Goal: Task Accomplishment & Management: Complete application form

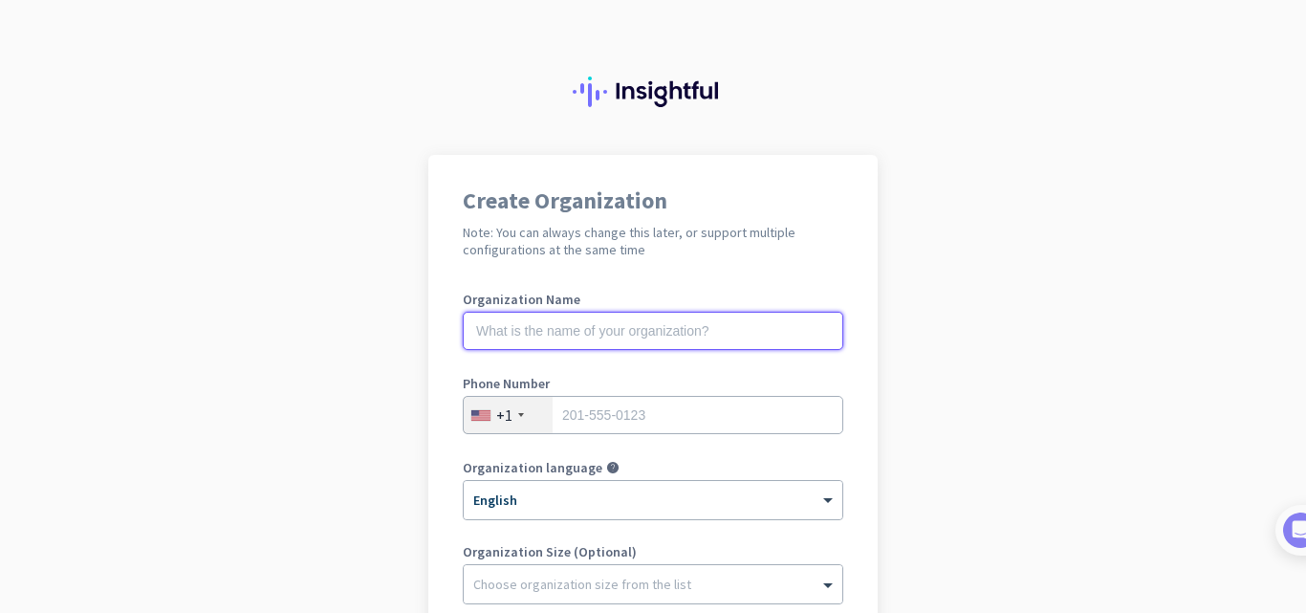
click at [559, 346] on input "text" at bounding box center [653, 331] width 381 height 38
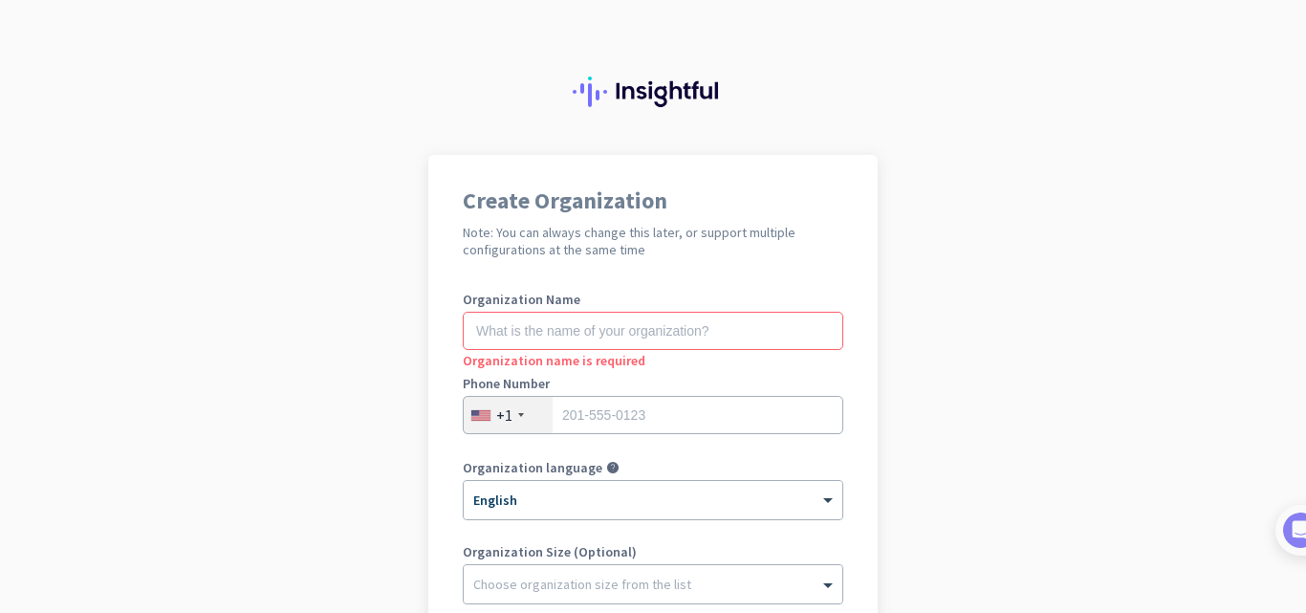
click at [510, 424] on div "+1" at bounding box center [508, 415] width 89 height 36
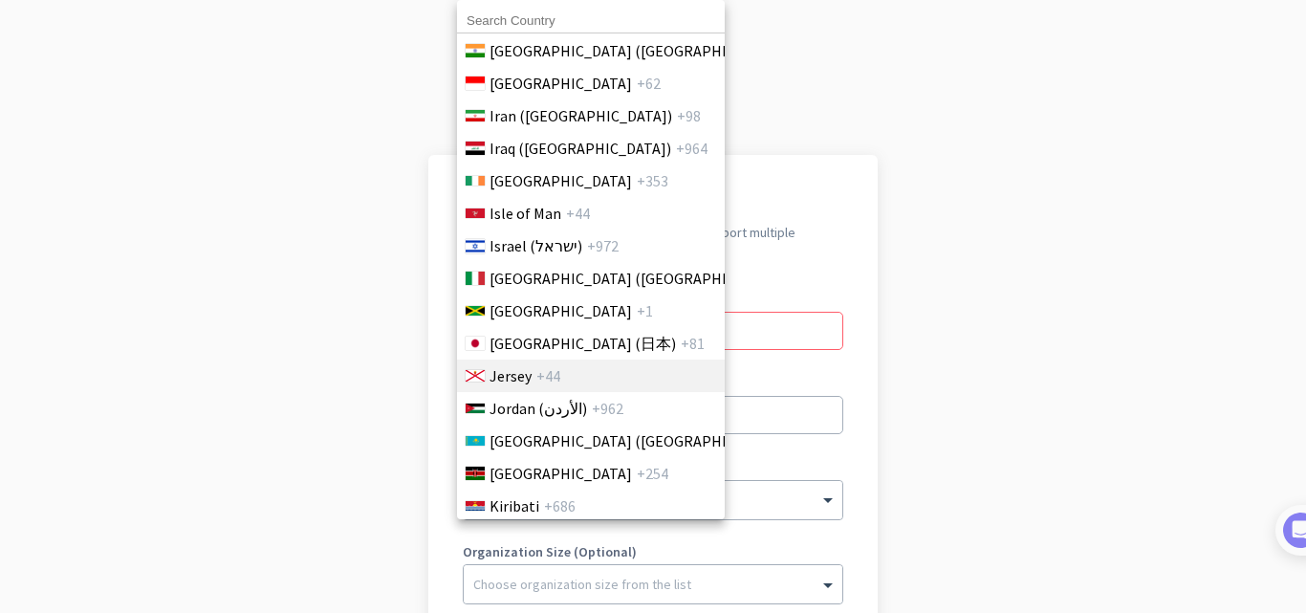
scroll to position [3347, 0]
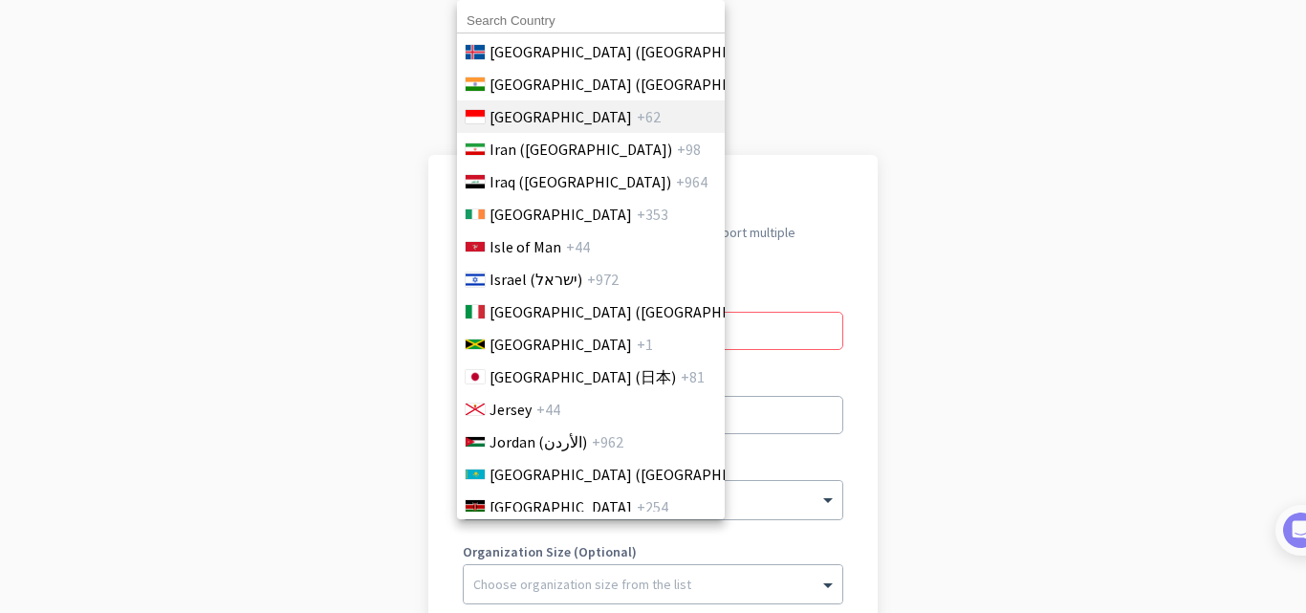
click at [637, 120] on span "+62" at bounding box center [649, 116] width 24 height 23
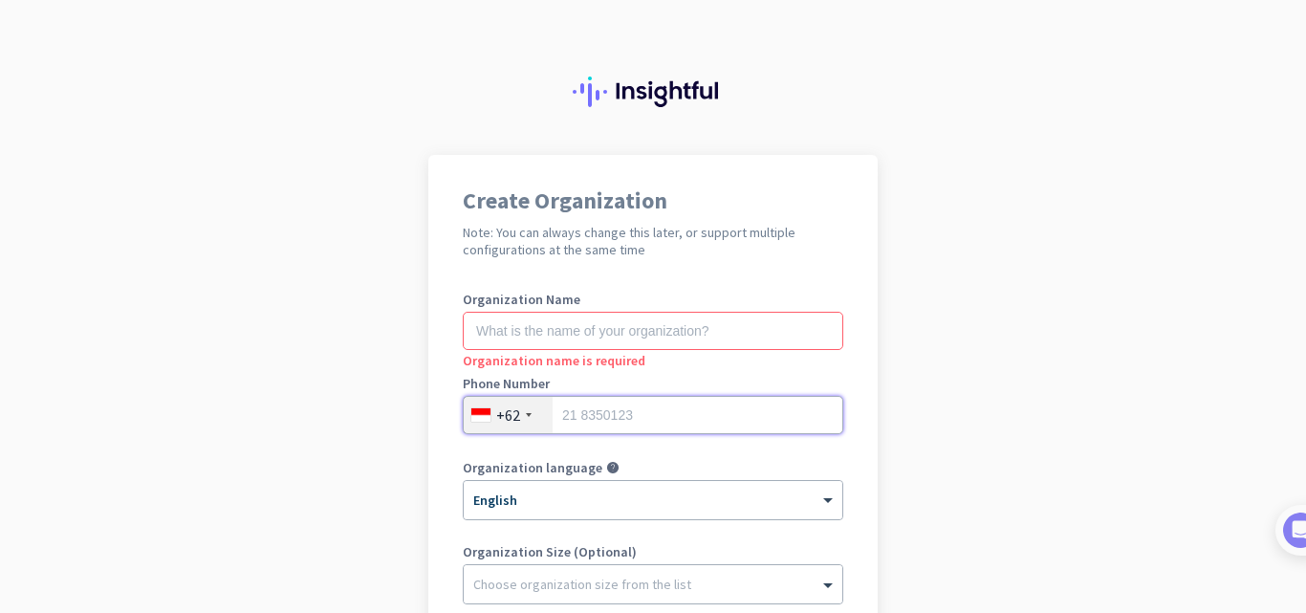
click at [619, 412] on input "tel" at bounding box center [653, 415] width 381 height 38
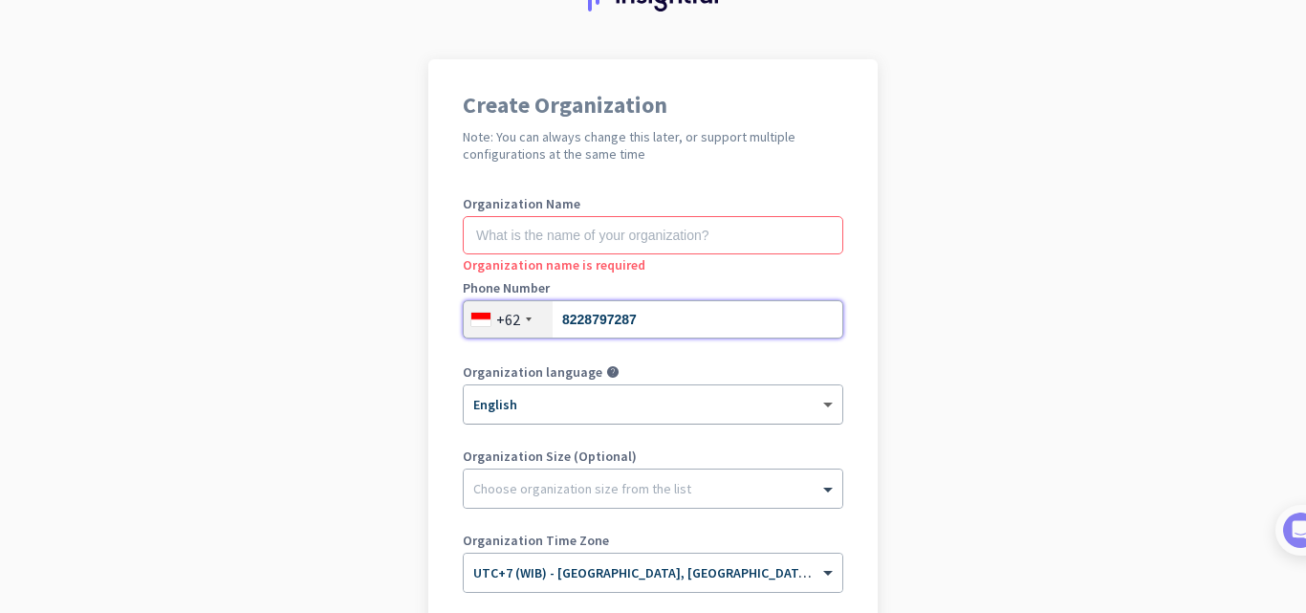
type input "8228797287"
click at [819, 405] on span at bounding box center [831, 405] width 24 height 16
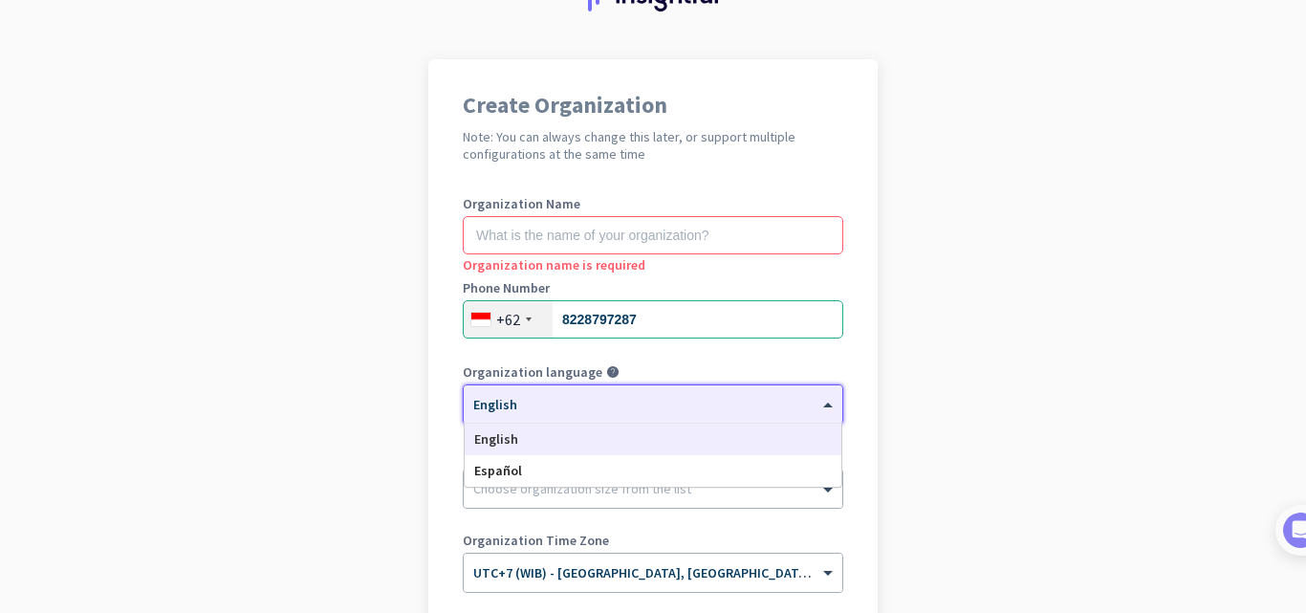
click at [1125, 377] on app-onboarding-organization "Create Organization Note: You can always change this later, or support multiple…" at bounding box center [653, 473] width 1306 height 828
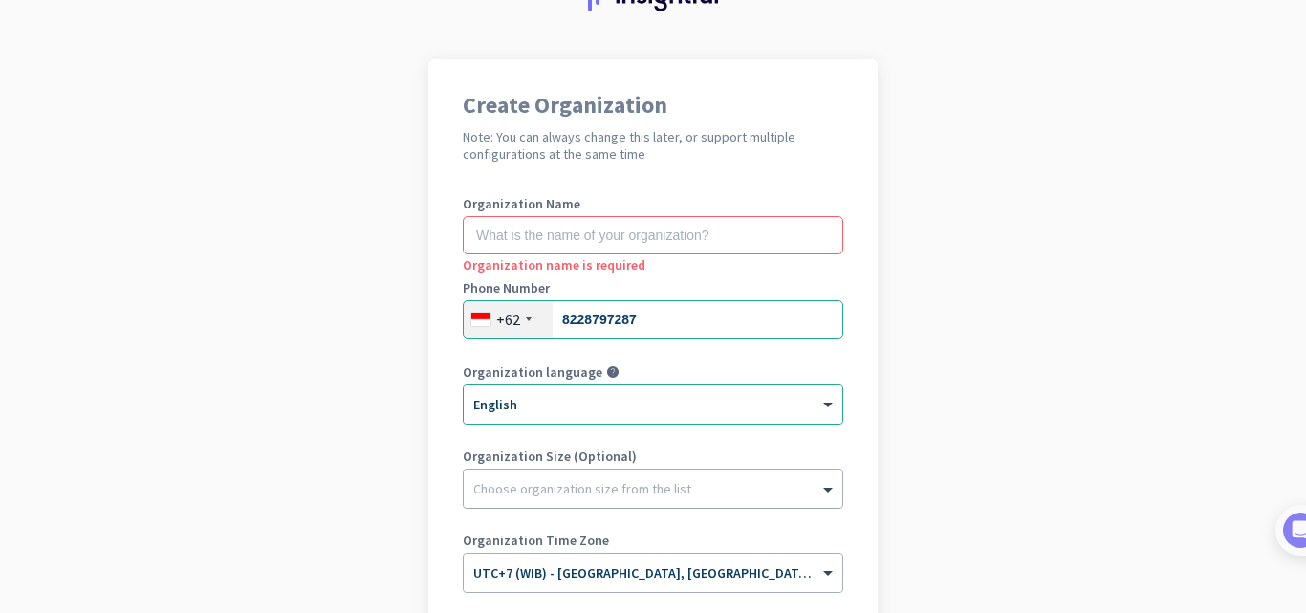
click at [703, 489] on div at bounding box center [653, 483] width 379 height 19
click at [613, 247] on input "text" at bounding box center [653, 235] width 381 height 38
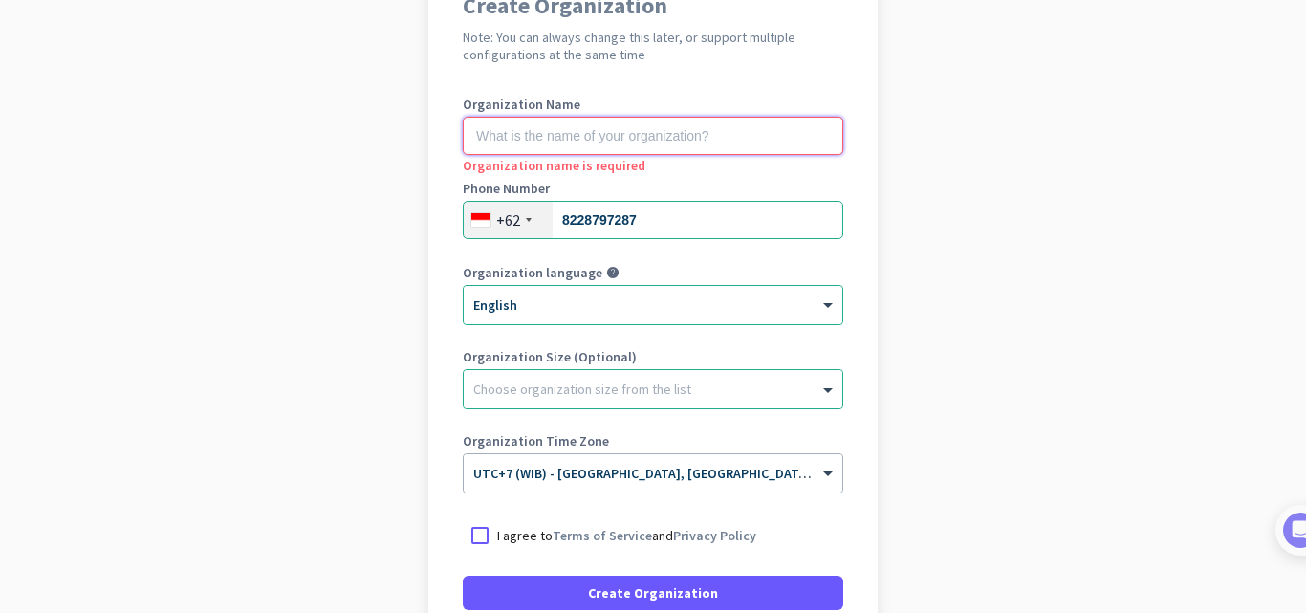
scroll to position [370, 0]
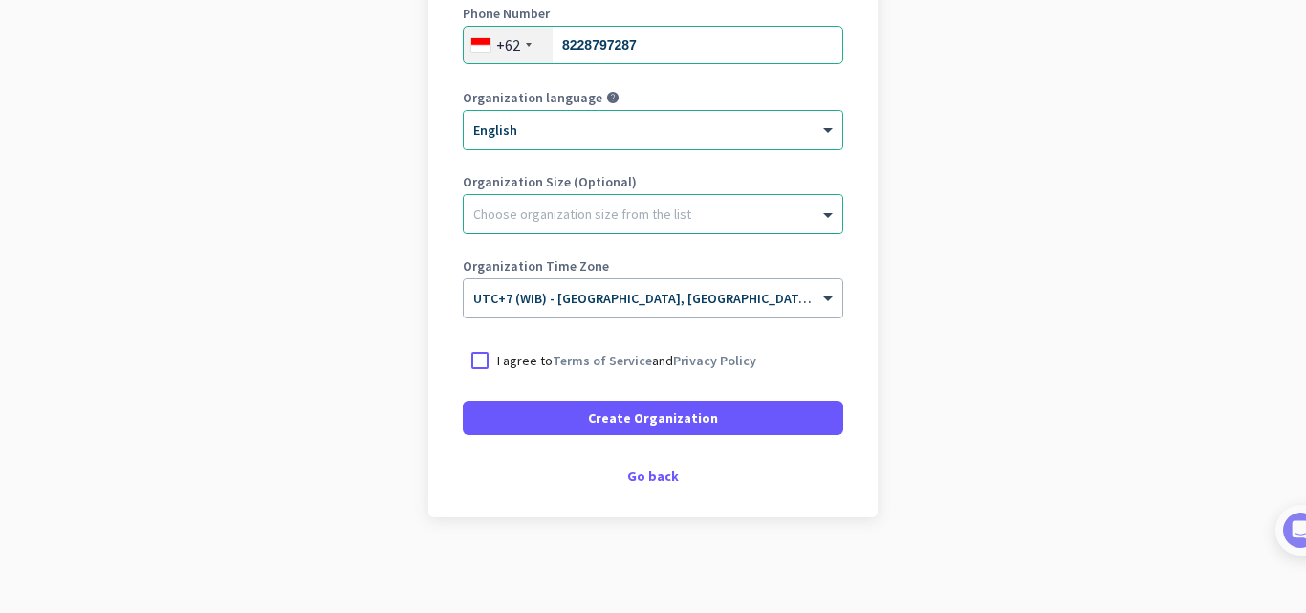
click at [596, 213] on div at bounding box center [653, 209] width 379 height 19
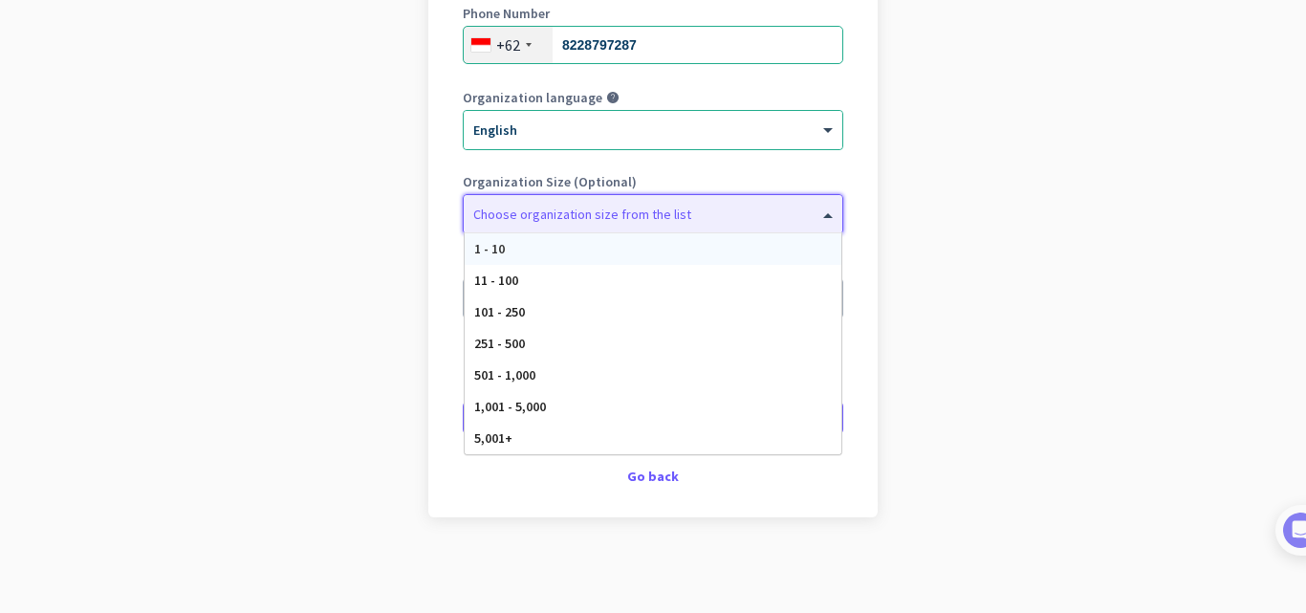
click at [503, 252] on div "1 - 10" at bounding box center [653, 249] width 377 height 32
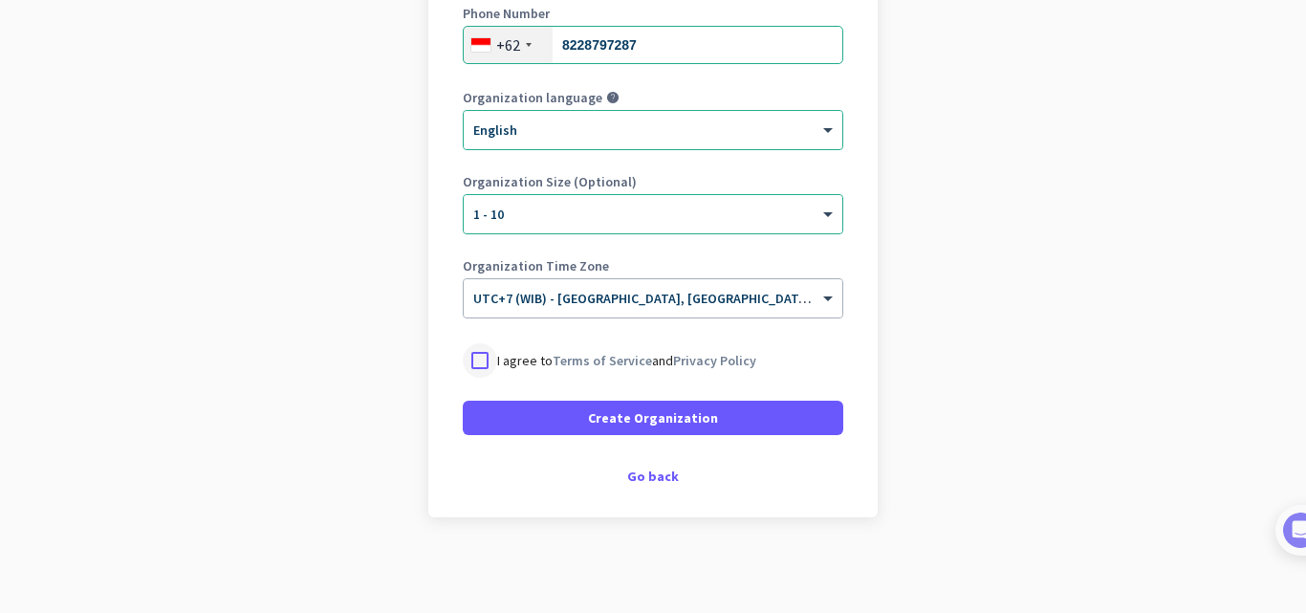
click at [481, 364] on div at bounding box center [480, 360] width 34 height 34
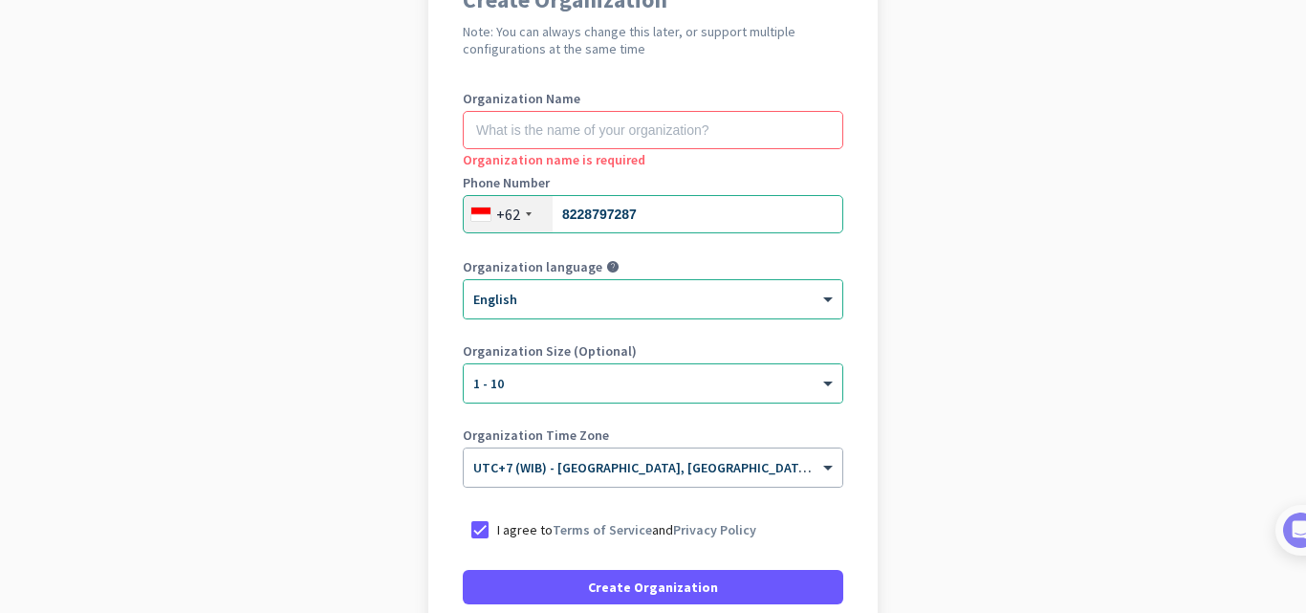
scroll to position [179, 0]
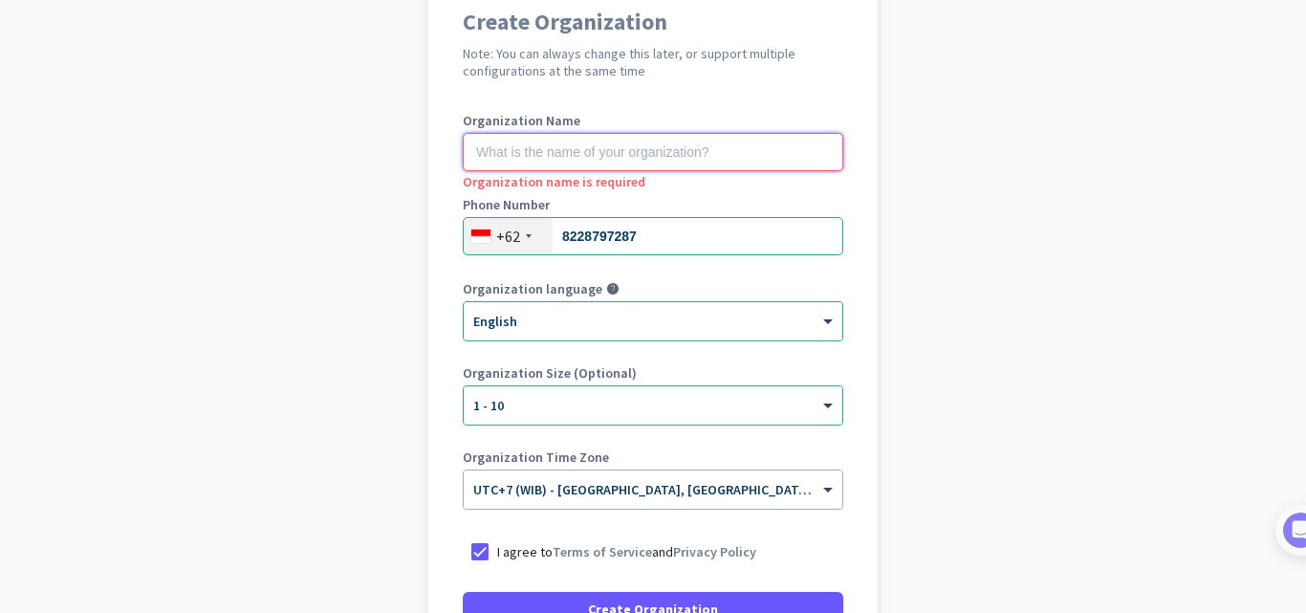
click at [549, 154] on input "text" at bounding box center [653, 152] width 381 height 38
click at [561, 154] on input "text" at bounding box center [653, 152] width 381 height 38
type input "A"
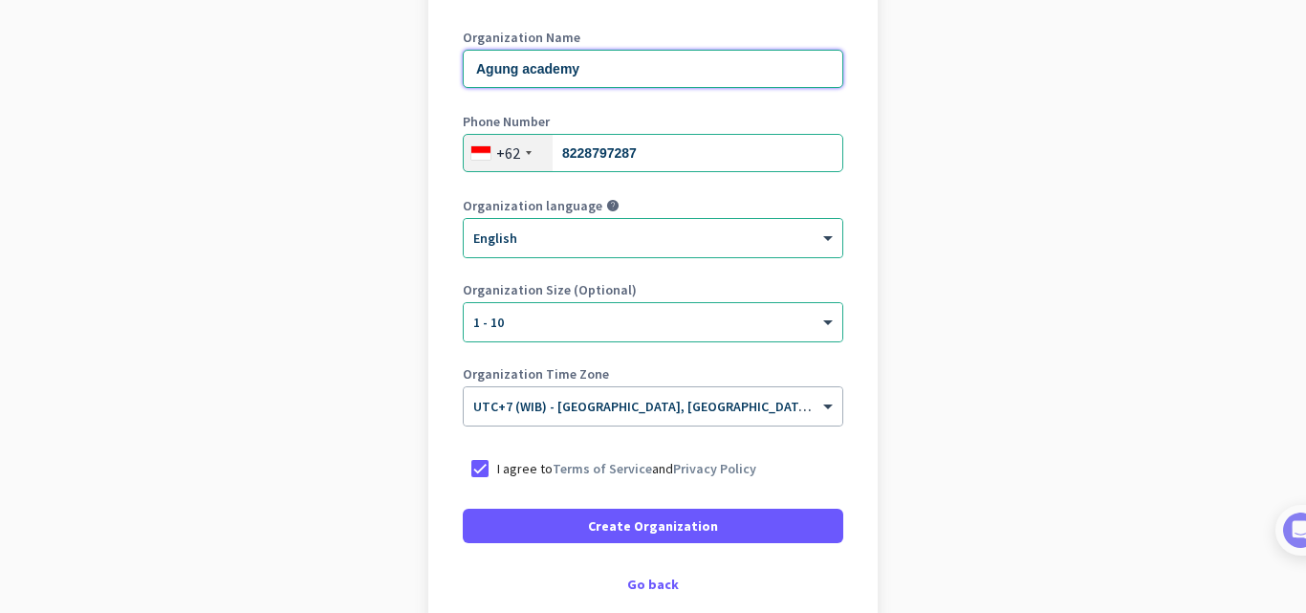
scroll to position [370, 0]
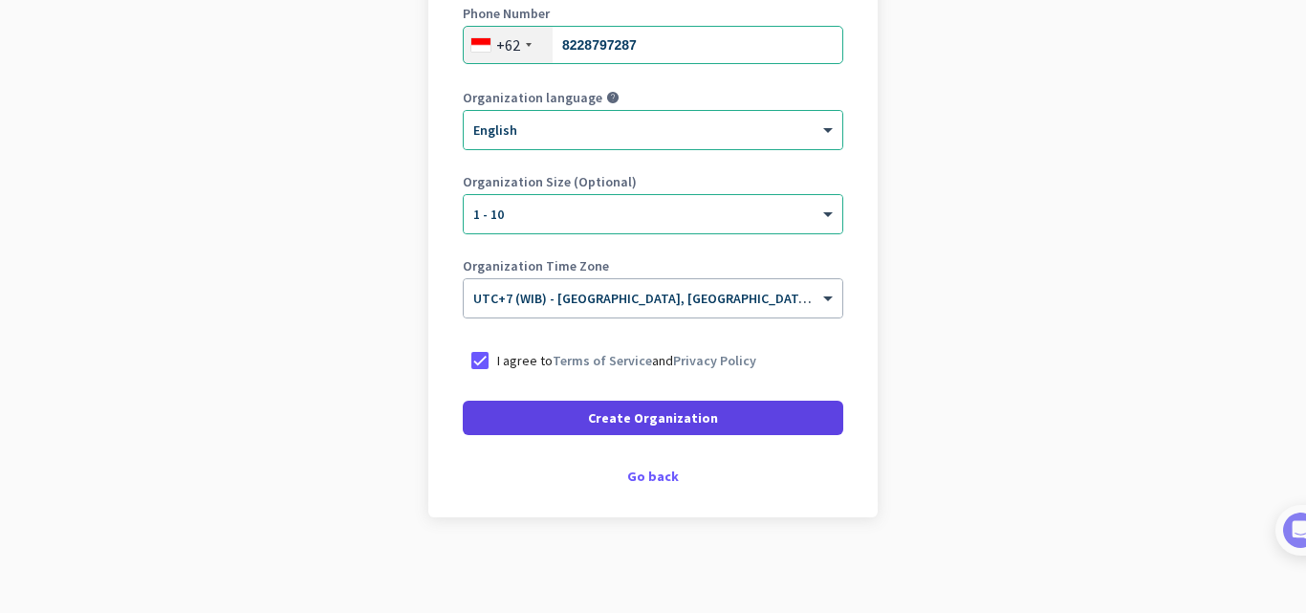
type input "Agung academy"
click at [712, 427] on span at bounding box center [653, 418] width 381 height 46
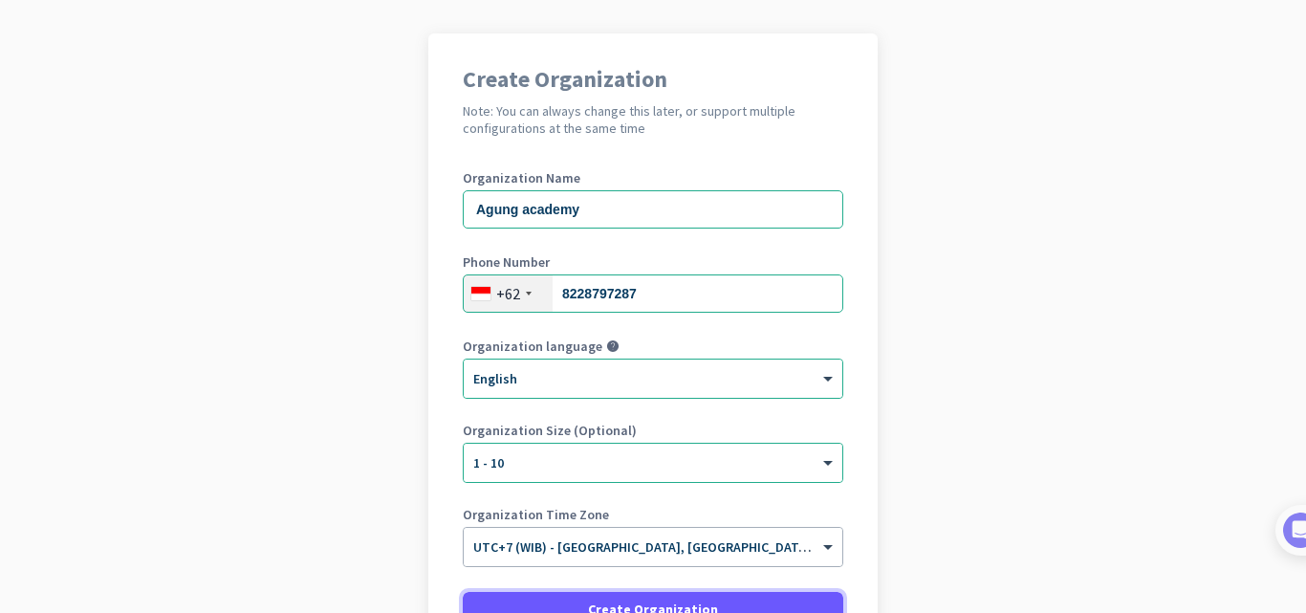
scroll to position [217, 0]
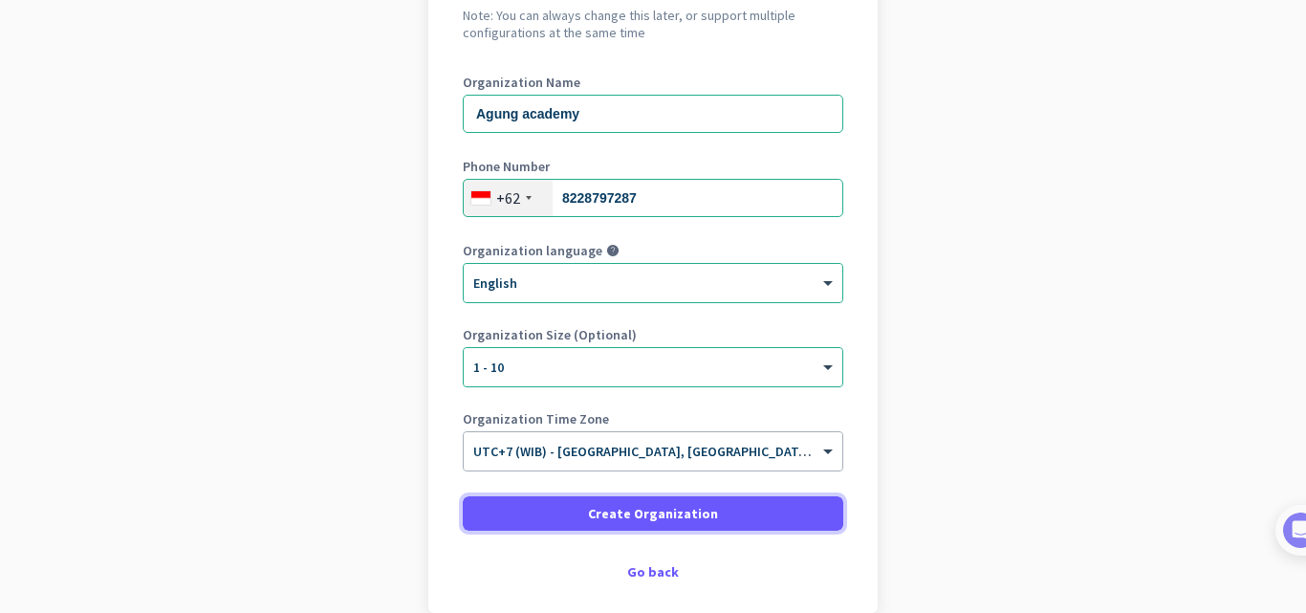
click at [634, 526] on span at bounding box center [653, 514] width 381 height 46
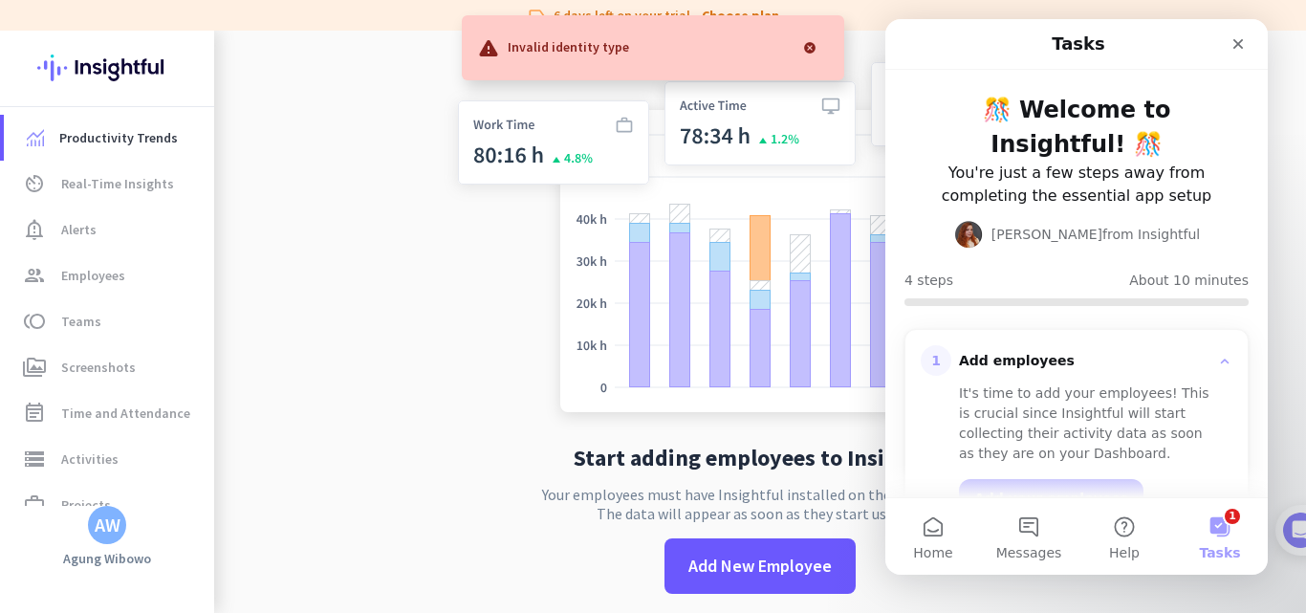
click at [812, 48] on div at bounding box center [810, 48] width 38 height 38
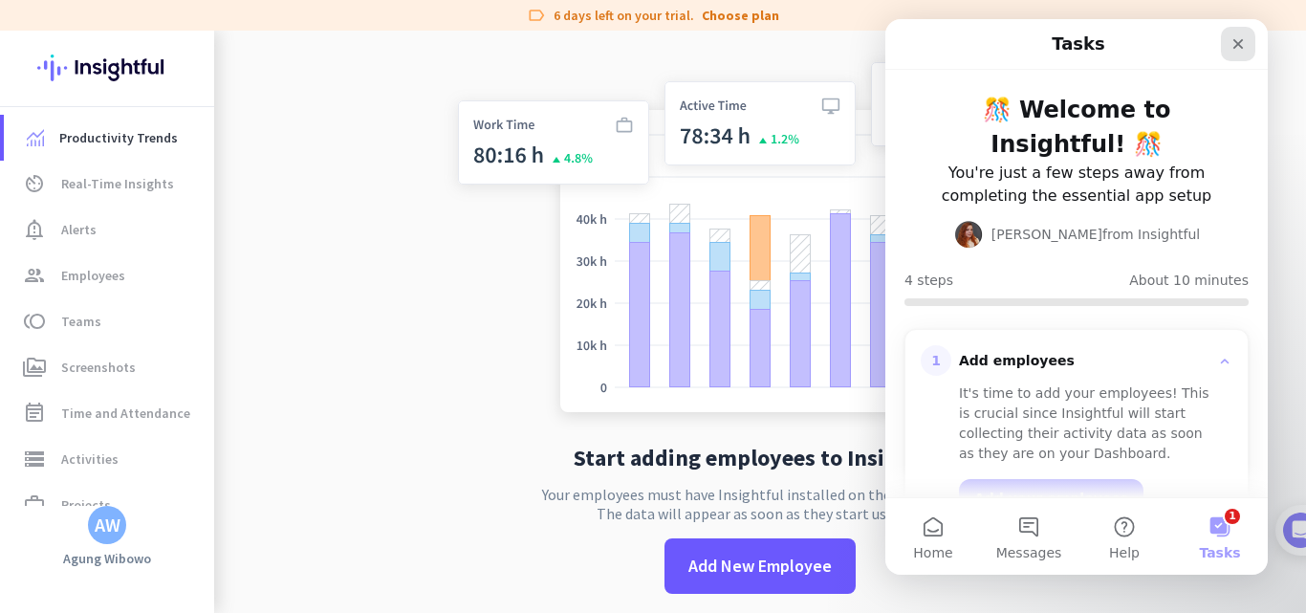
click at [1237, 37] on icon "Close" at bounding box center [1238, 43] width 15 height 15
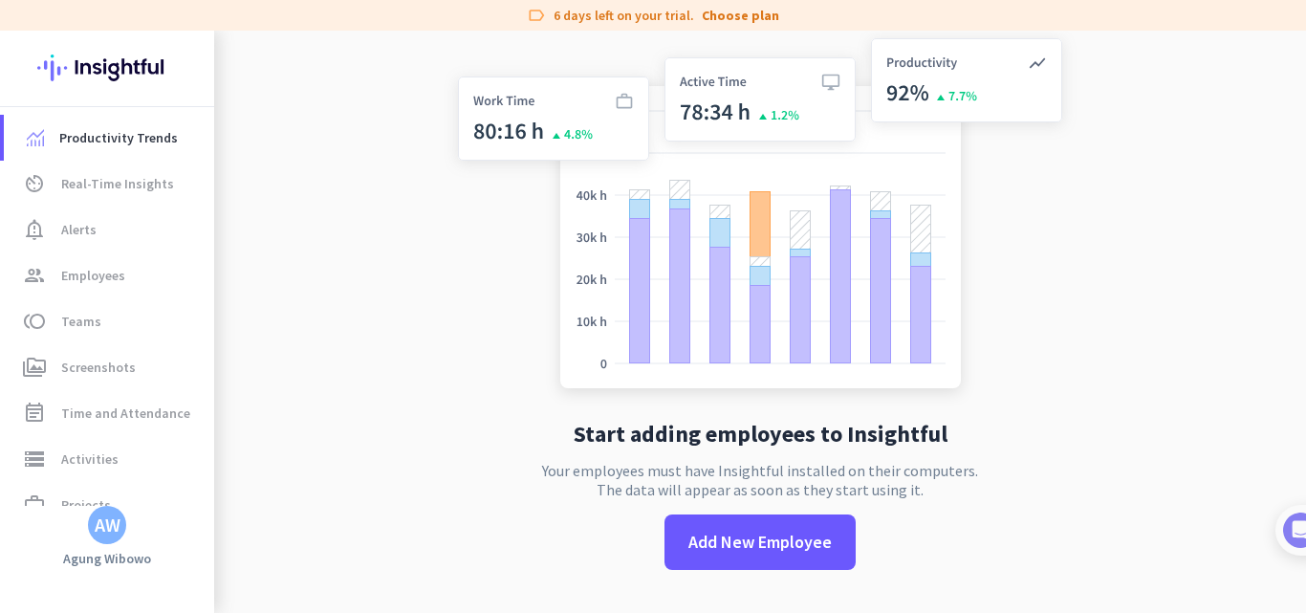
scroll to position [31, 0]
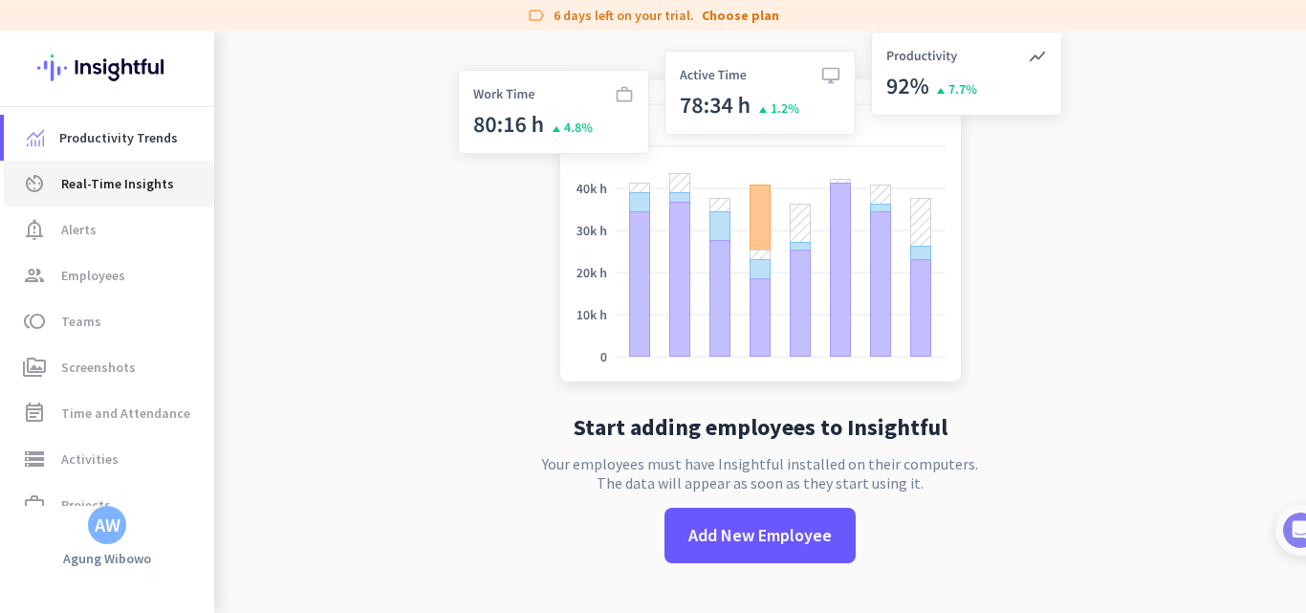
click at [93, 179] on span "Real-Time Insights" at bounding box center [117, 183] width 113 height 23
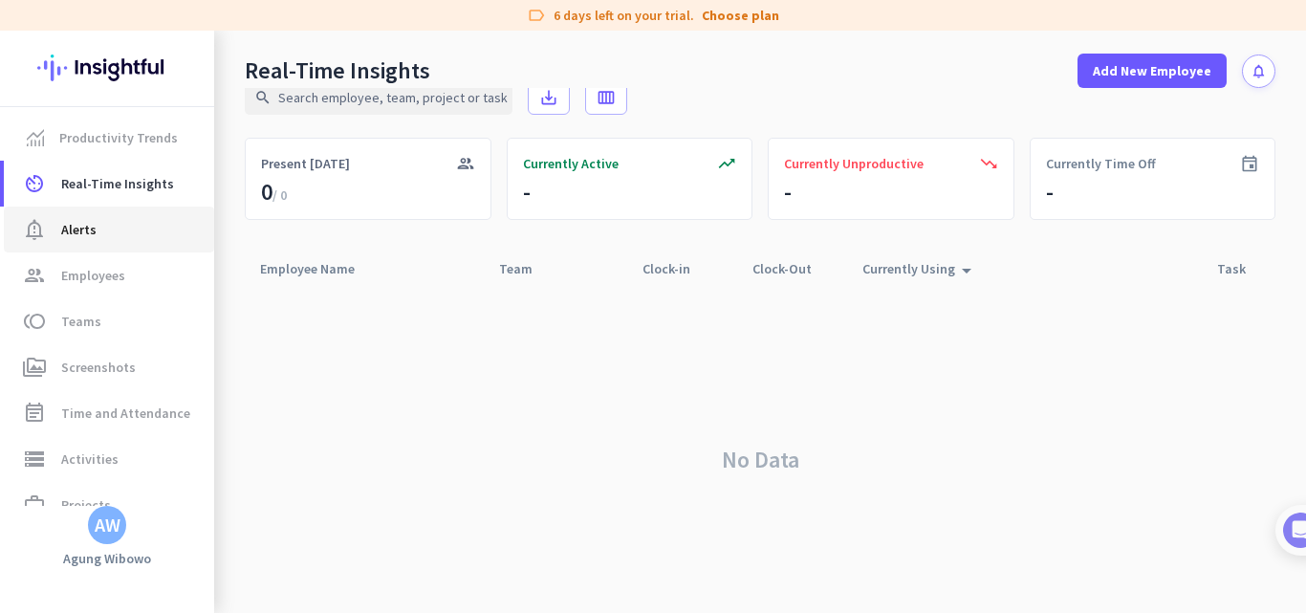
click at [72, 243] on link "notification_important Alerts" at bounding box center [109, 230] width 210 height 46
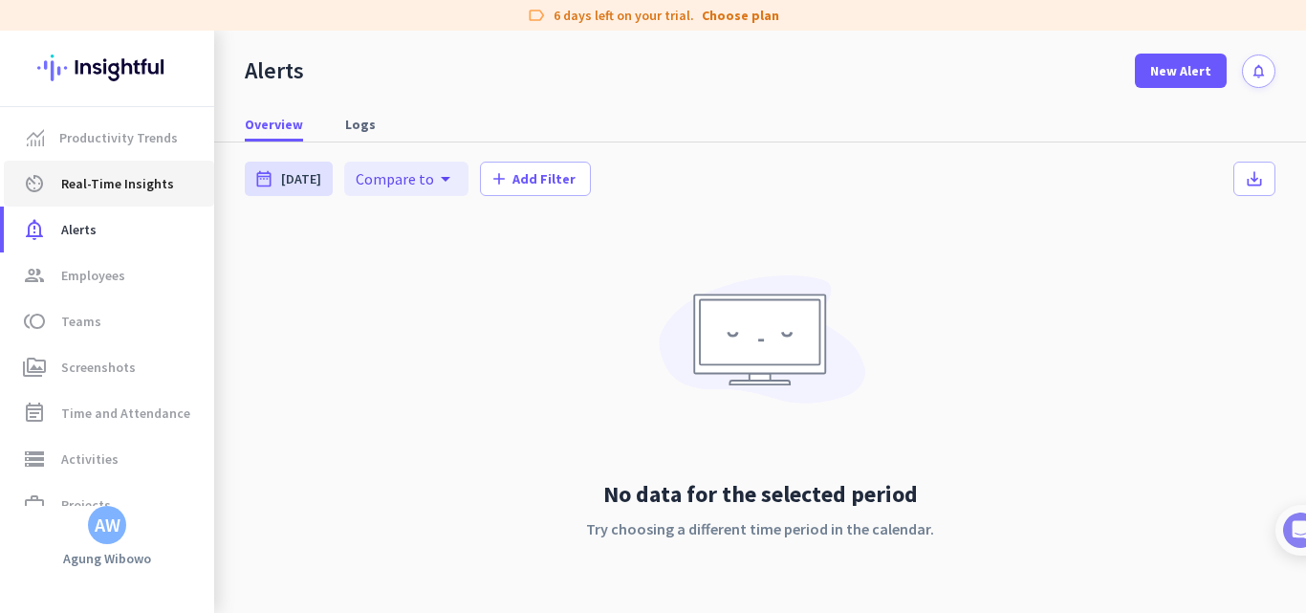
click at [115, 187] on span "Real-Time Insights" at bounding box center [117, 183] width 113 height 23
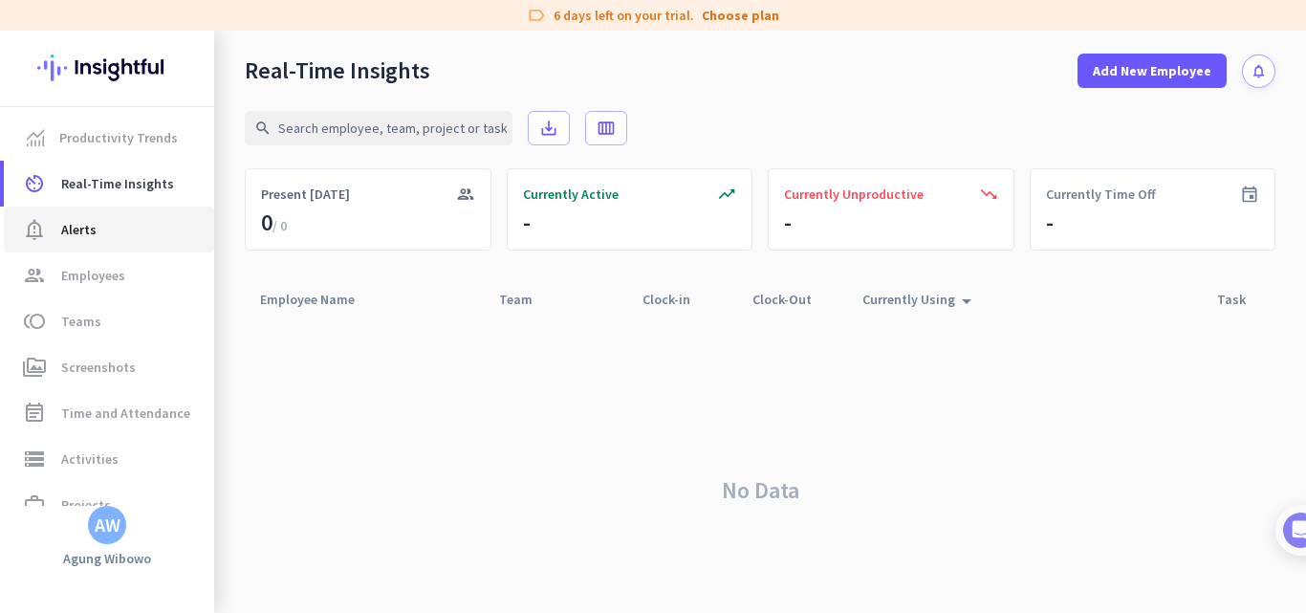
click at [88, 240] on span "Alerts" at bounding box center [78, 229] width 35 height 23
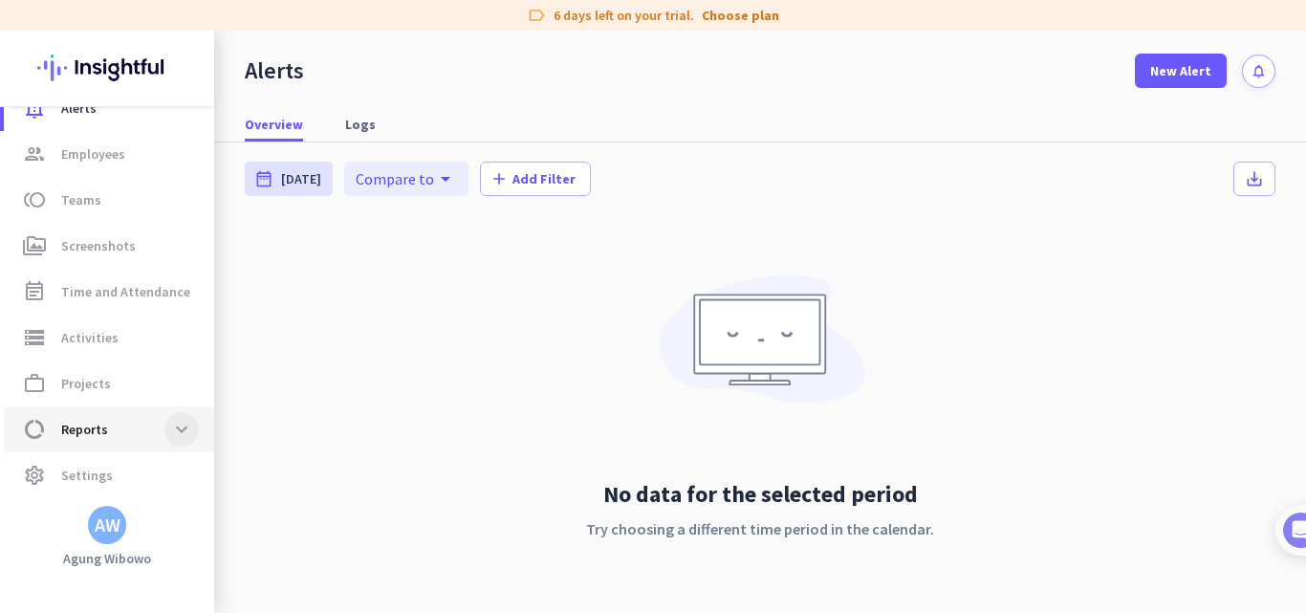
click at [180, 430] on span at bounding box center [181, 429] width 34 height 34
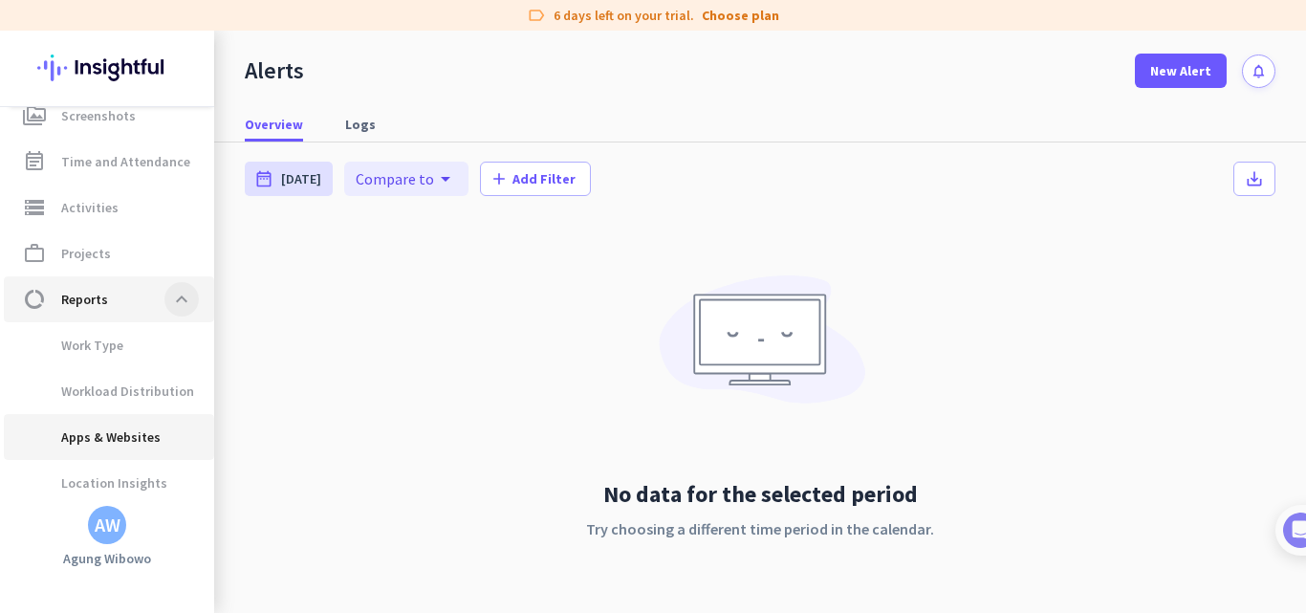
click at [180, 430] on span "Apps & Websites" at bounding box center [109, 437] width 180 height 46
click at [186, 296] on span at bounding box center [181, 299] width 34 height 34
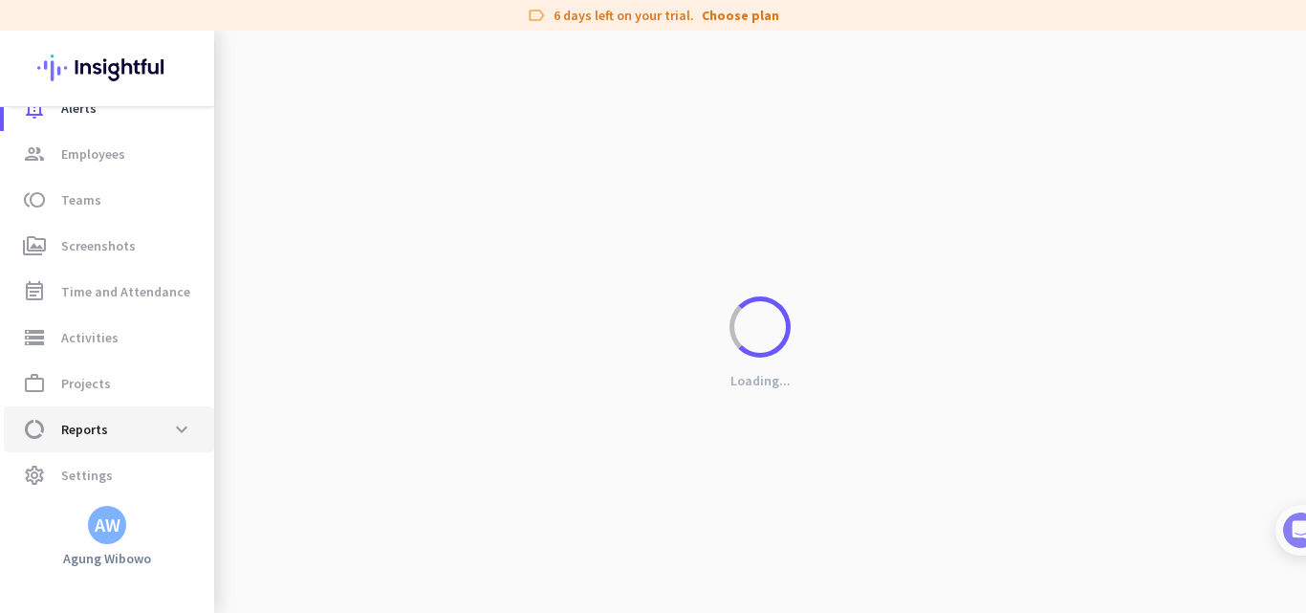
scroll to position [0, 0]
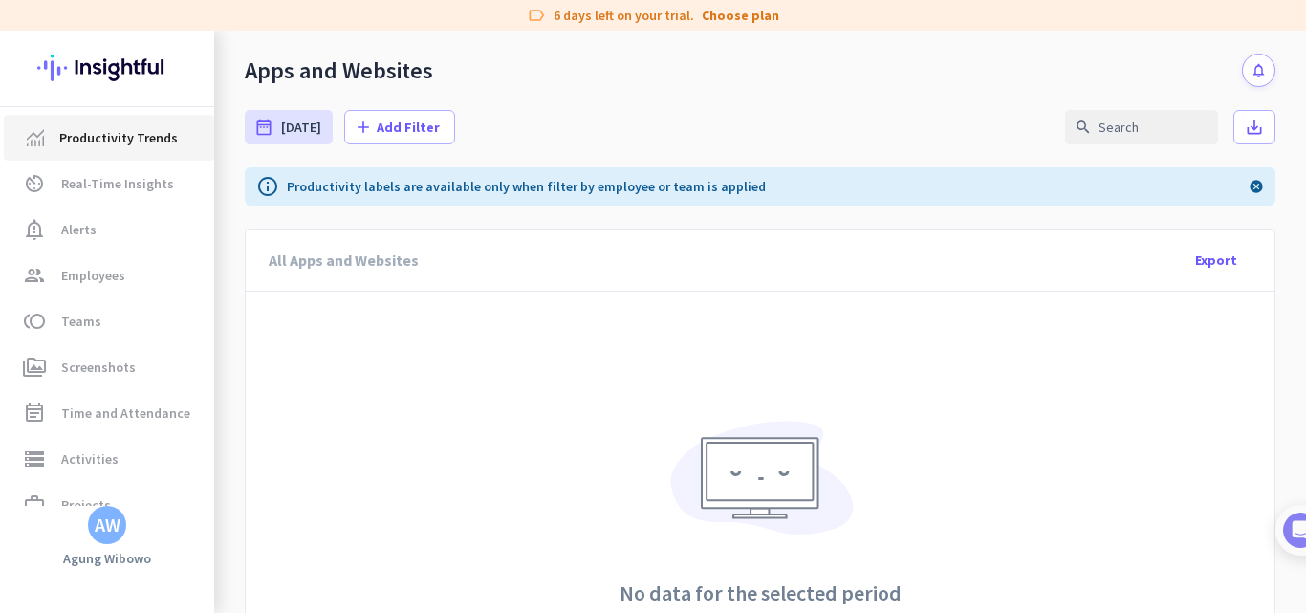
click at [144, 145] on span "Productivity Trends" at bounding box center [118, 137] width 119 height 23
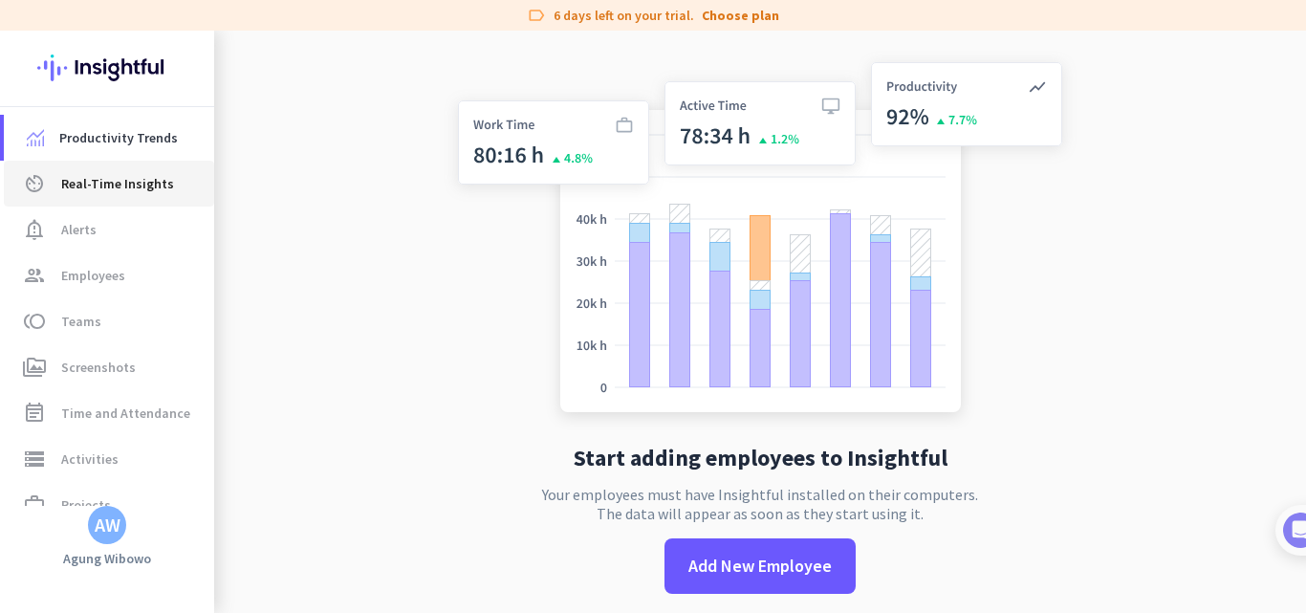
click at [106, 185] on span "Real-Time Insights" at bounding box center [117, 183] width 113 height 23
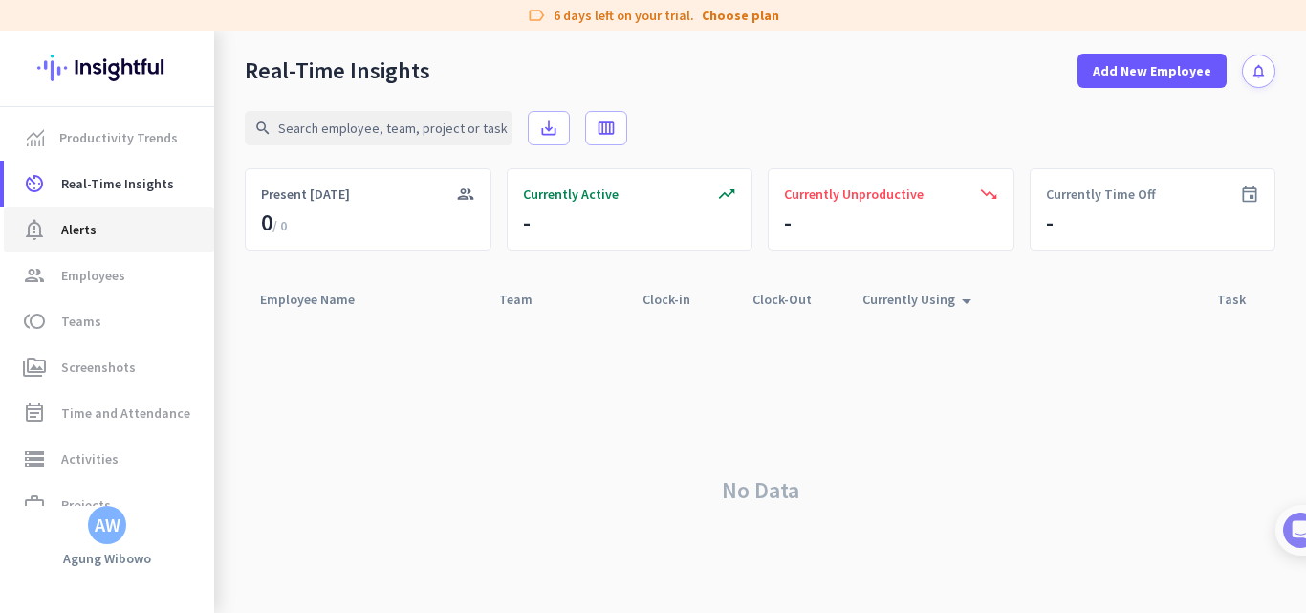
click at [74, 226] on span "Alerts" at bounding box center [78, 229] width 35 height 23
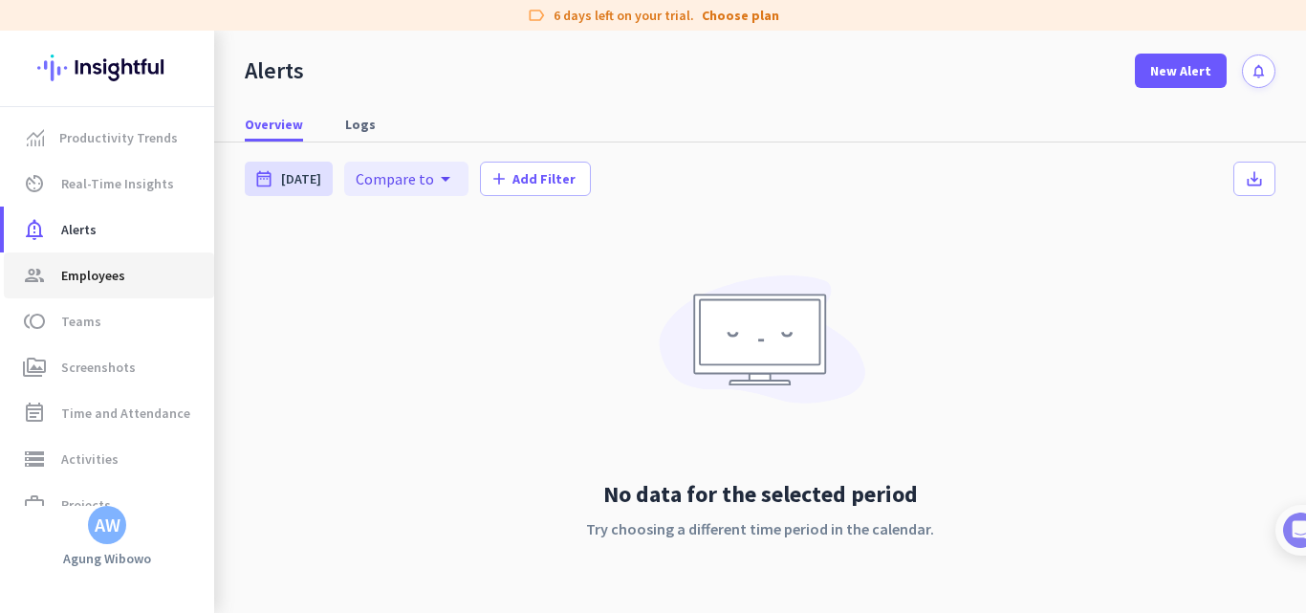
click at [107, 277] on span "Employees" at bounding box center [93, 275] width 64 height 23
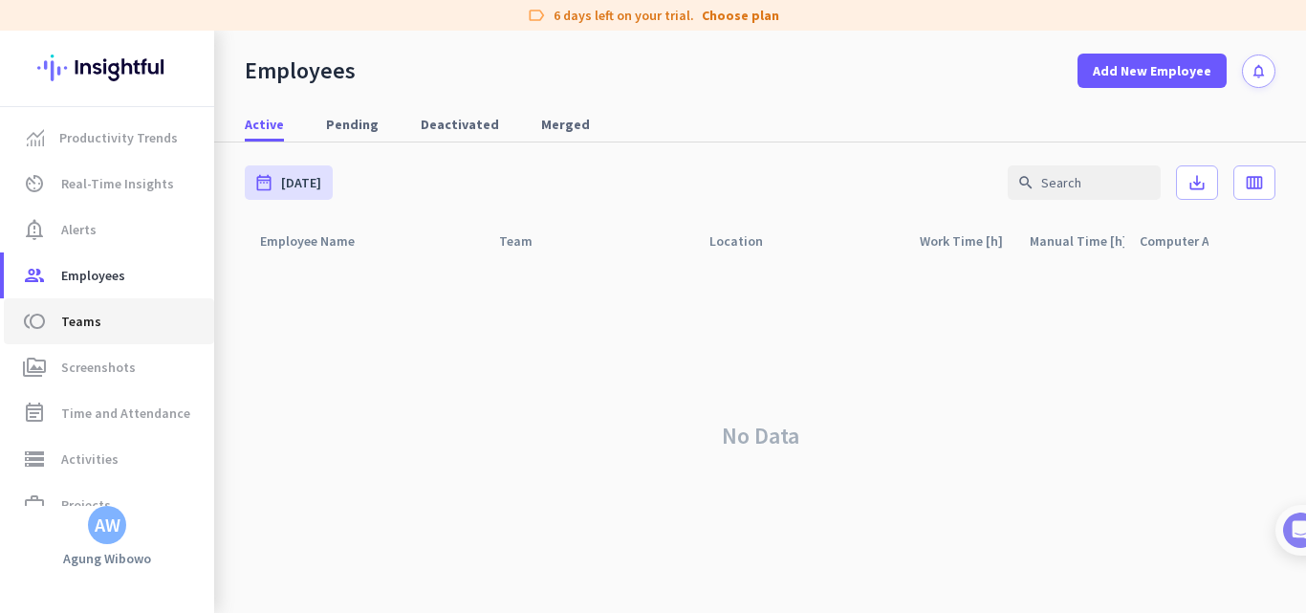
click at [78, 328] on span "Teams" at bounding box center [81, 321] width 40 height 23
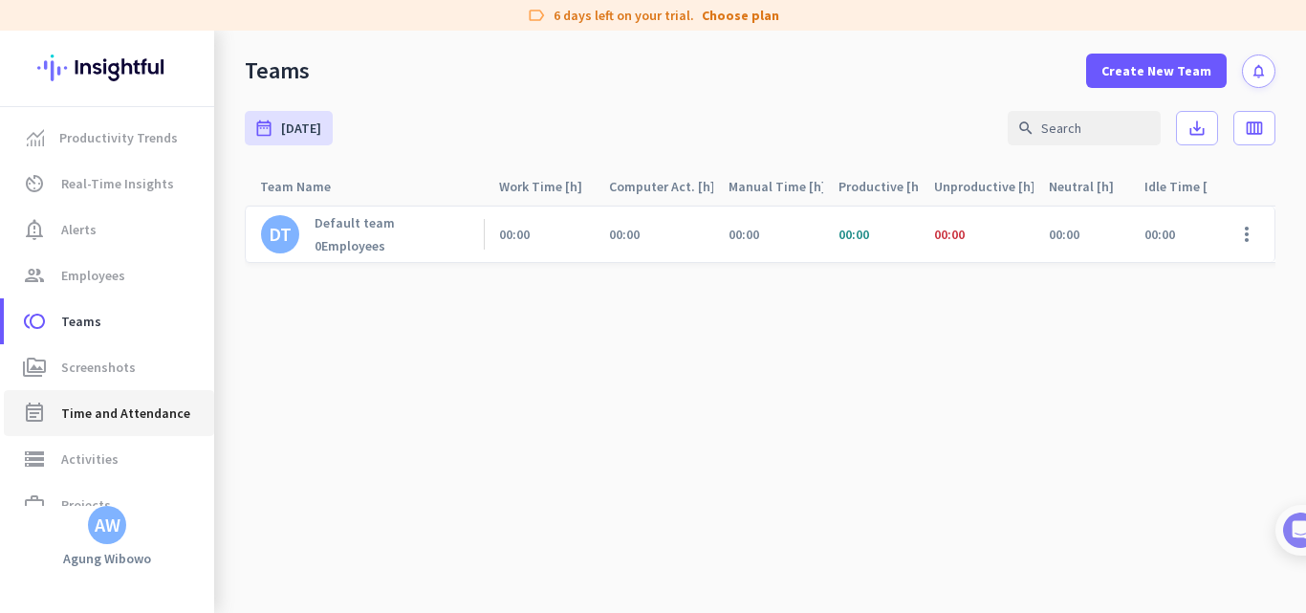
click at [107, 407] on span "Time and Attendance" at bounding box center [125, 413] width 129 height 23
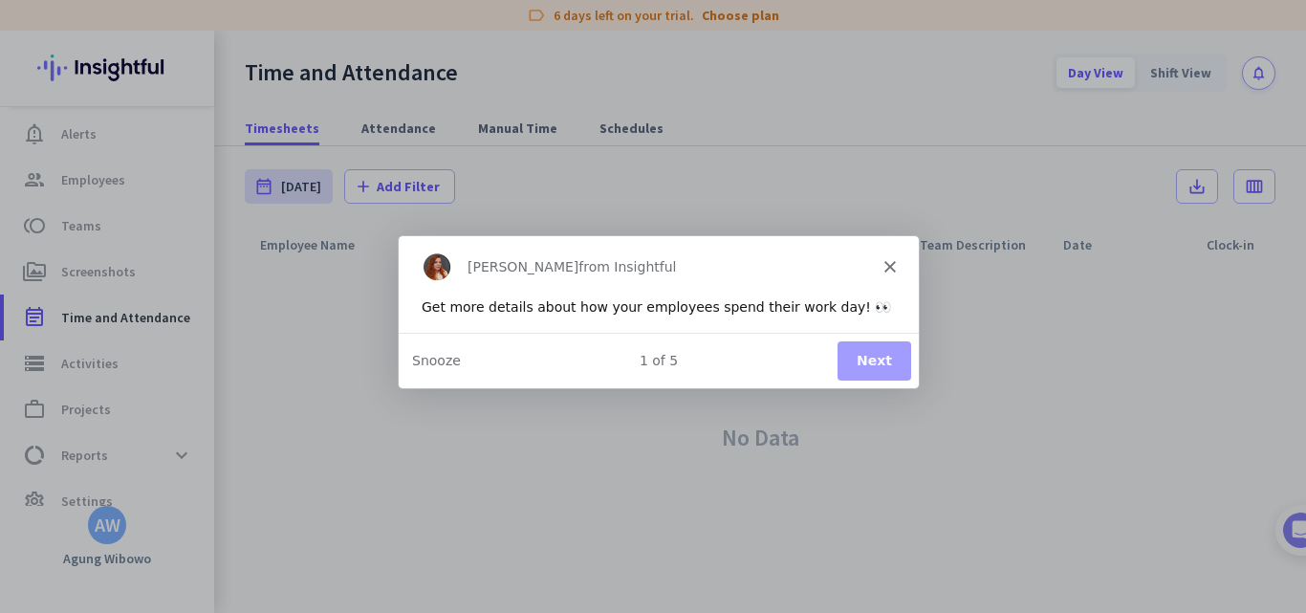
click at [888, 264] on polygon "Close" at bounding box center [889, 265] width 11 height 11
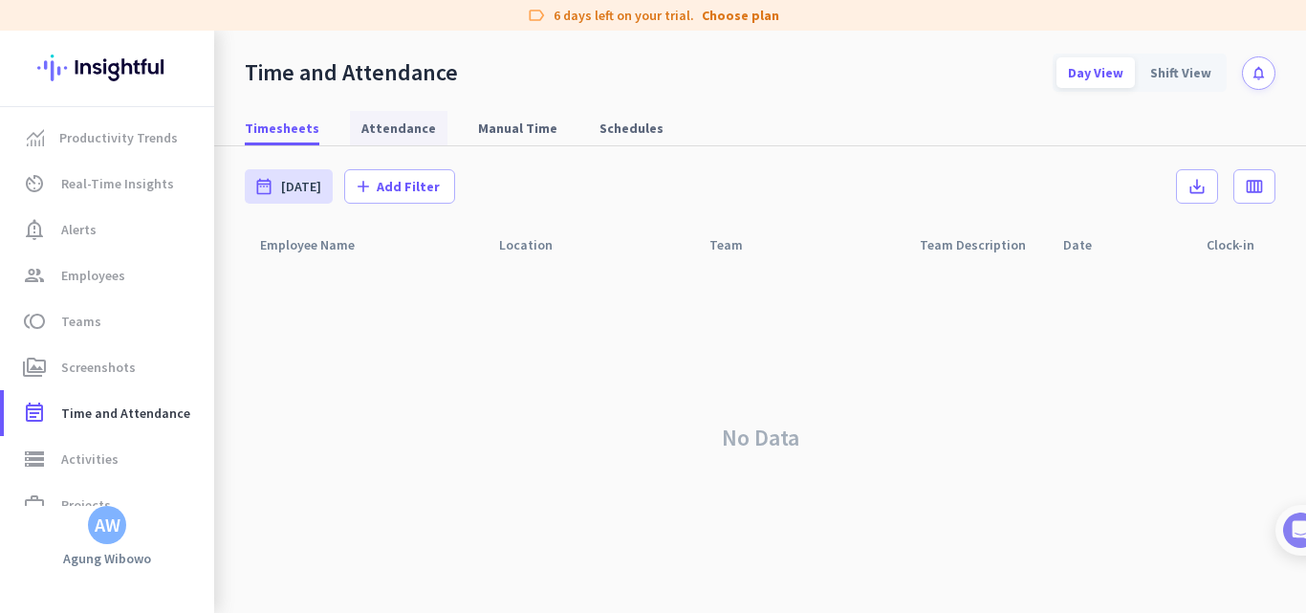
click at [421, 131] on span "Attendance" at bounding box center [398, 128] width 75 height 19
type input "[DATE] - [DATE]"
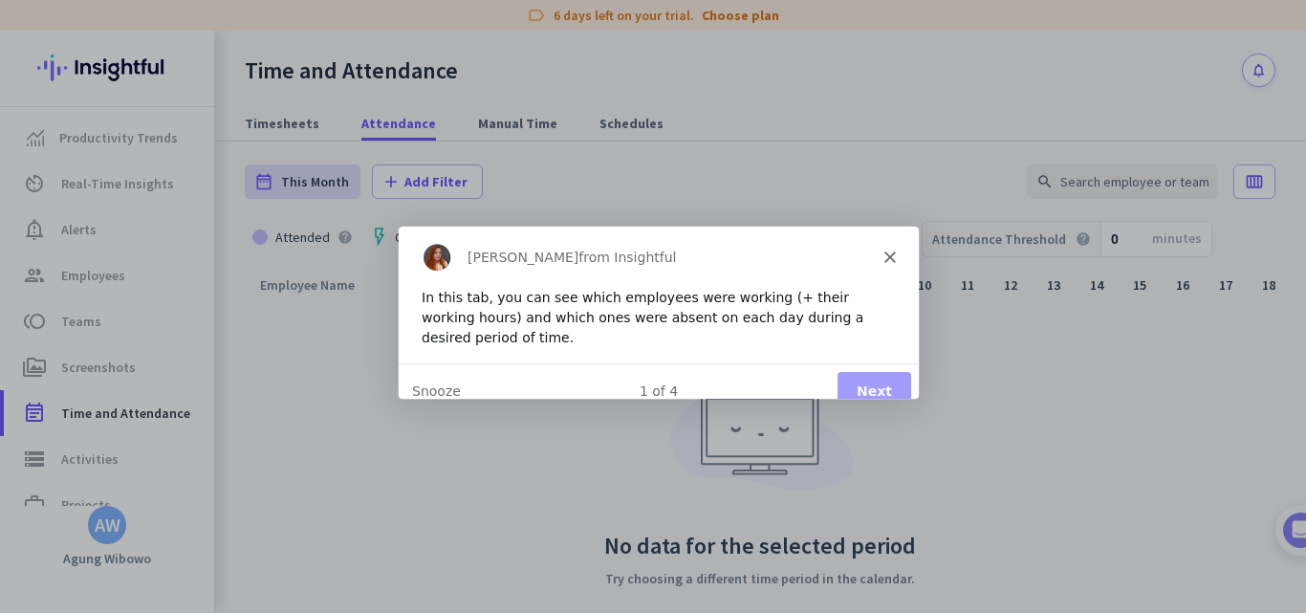
click at [893, 255] on icon "Close" at bounding box center [889, 255] width 11 height 11
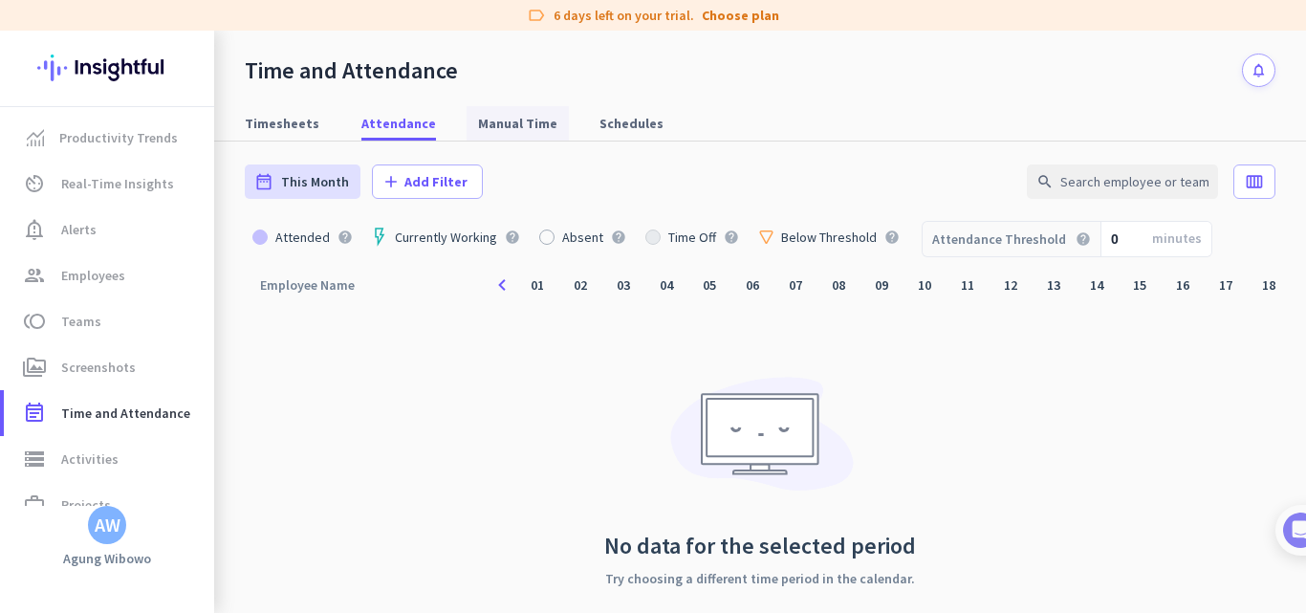
click at [484, 115] on span "Manual Time" at bounding box center [517, 123] width 79 height 19
type input "[DATE] - [DATE]"
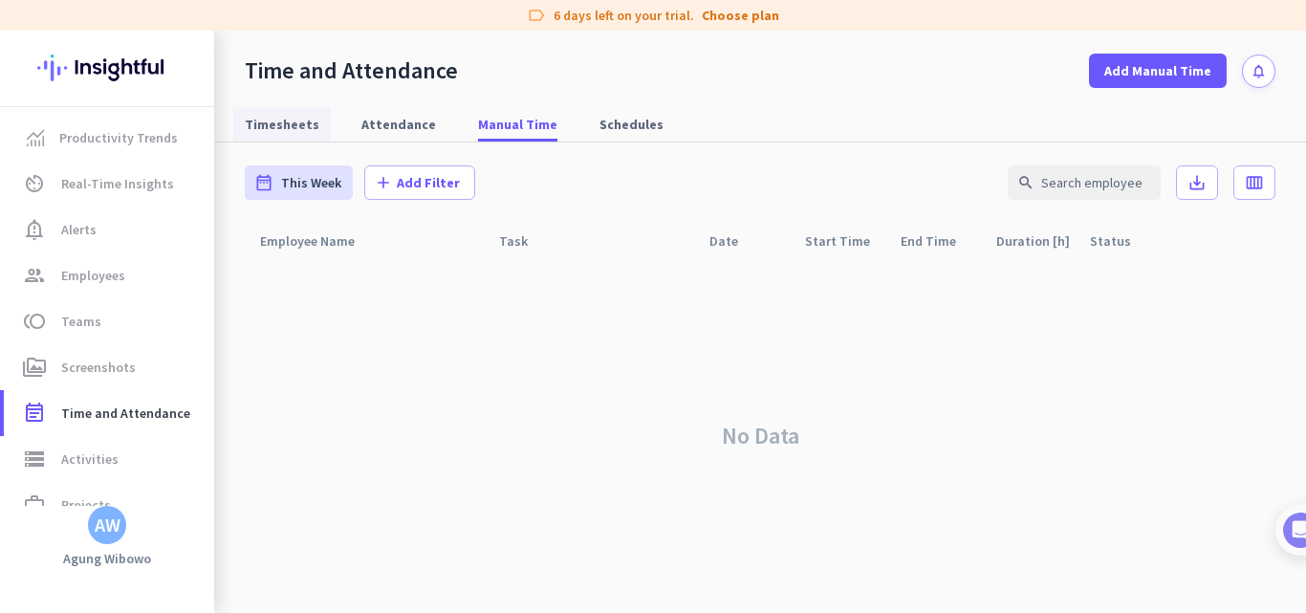
click at [274, 136] on span "Timesheets" at bounding box center [282, 124] width 75 height 34
type input "[DATE] - [DATE]"
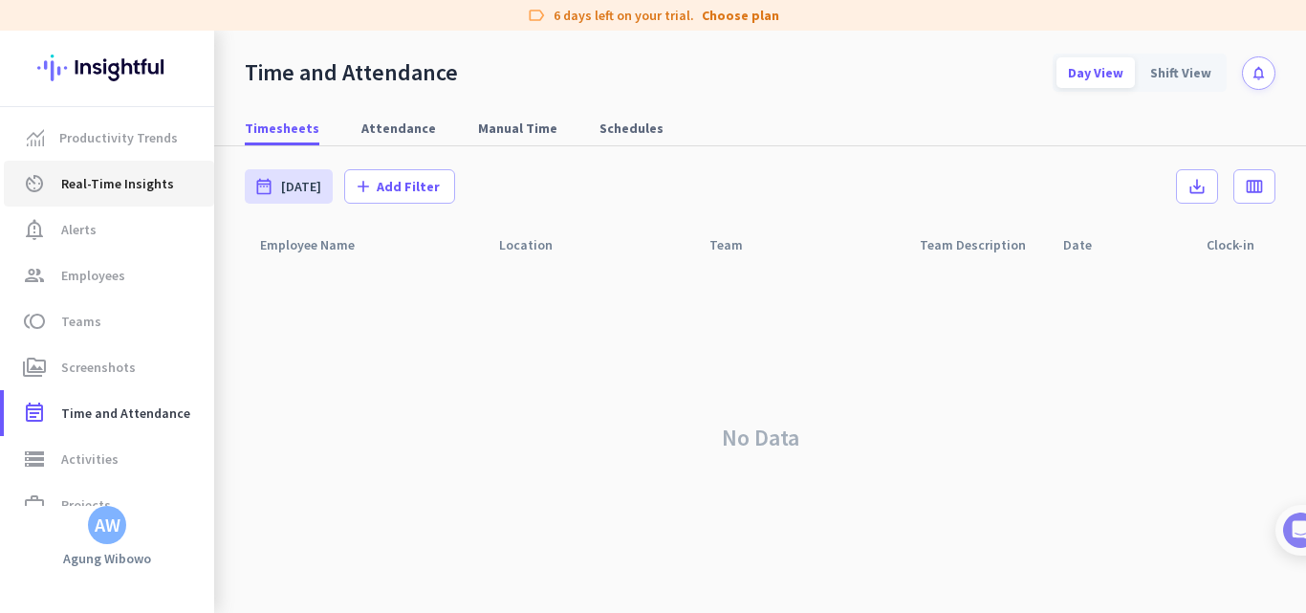
click at [111, 195] on link "av_timer Real-Time Insights" at bounding box center [109, 184] width 210 height 46
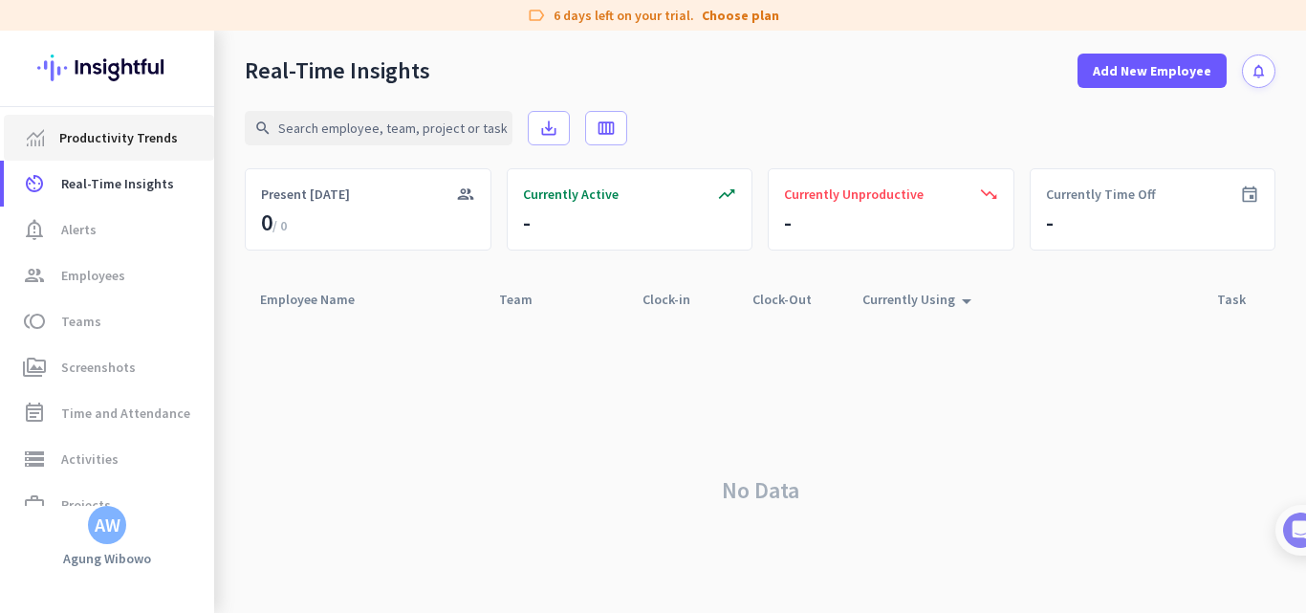
click at [120, 136] on span "Productivity Trends" at bounding box center [118, 137] width 119 height 23
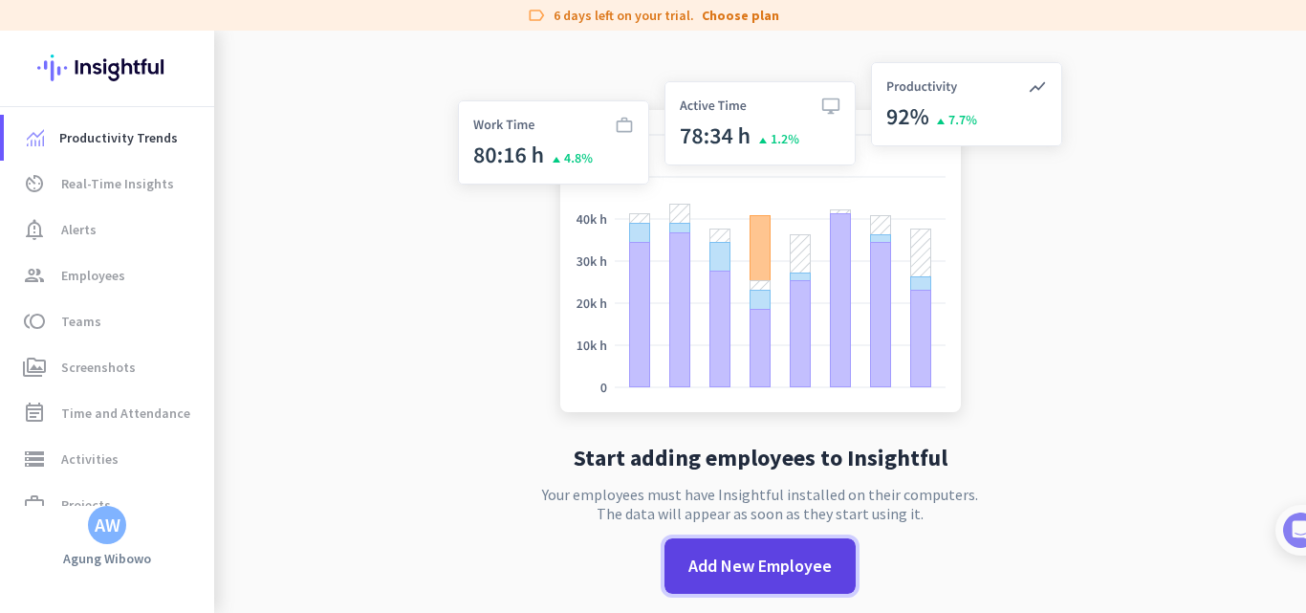
click at [775, 558] on span "Add New Employee" at bounding box center [760, 566] width 143 height 25
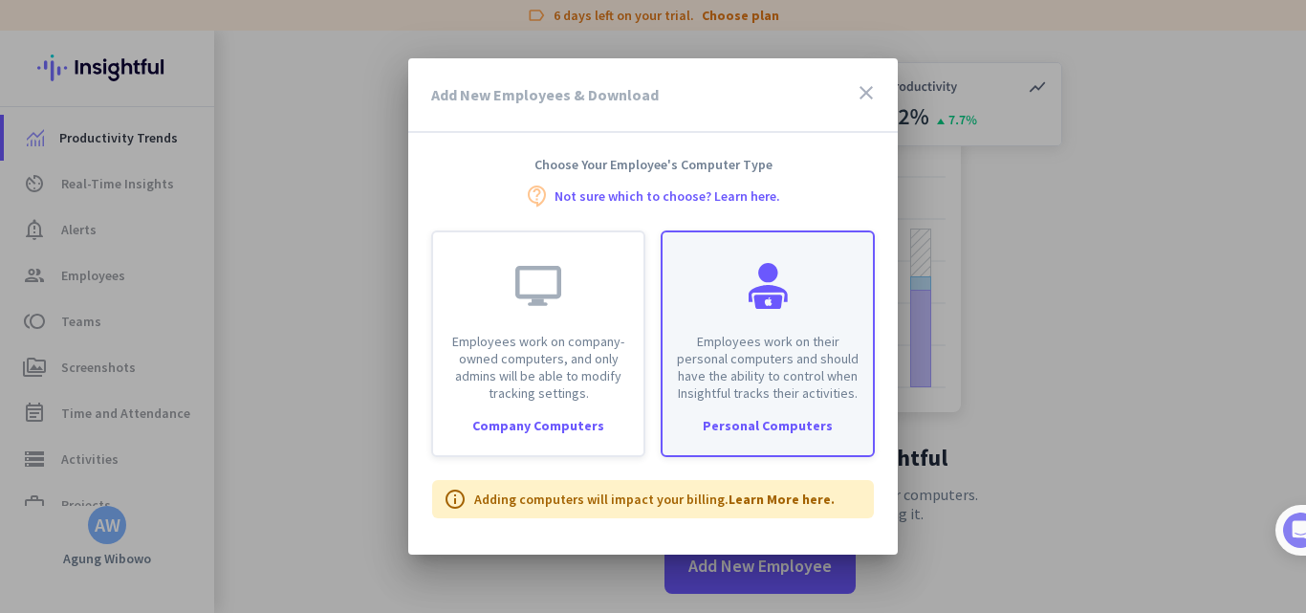
click at [726, 380] on p "Employees work on their personal computers and should have the ability to contr…" at bounding box center [767, 367] width 187 height 69
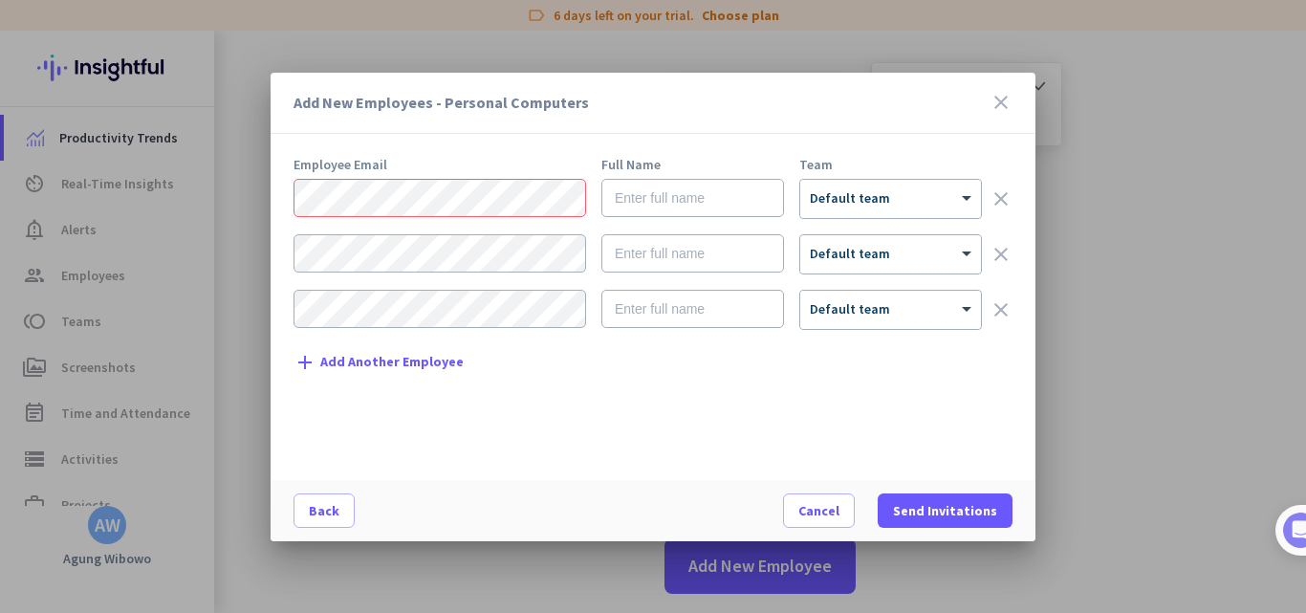
click at [1010, 100] on icon "close" at bounding box center [1001, 102] width 23 height 23
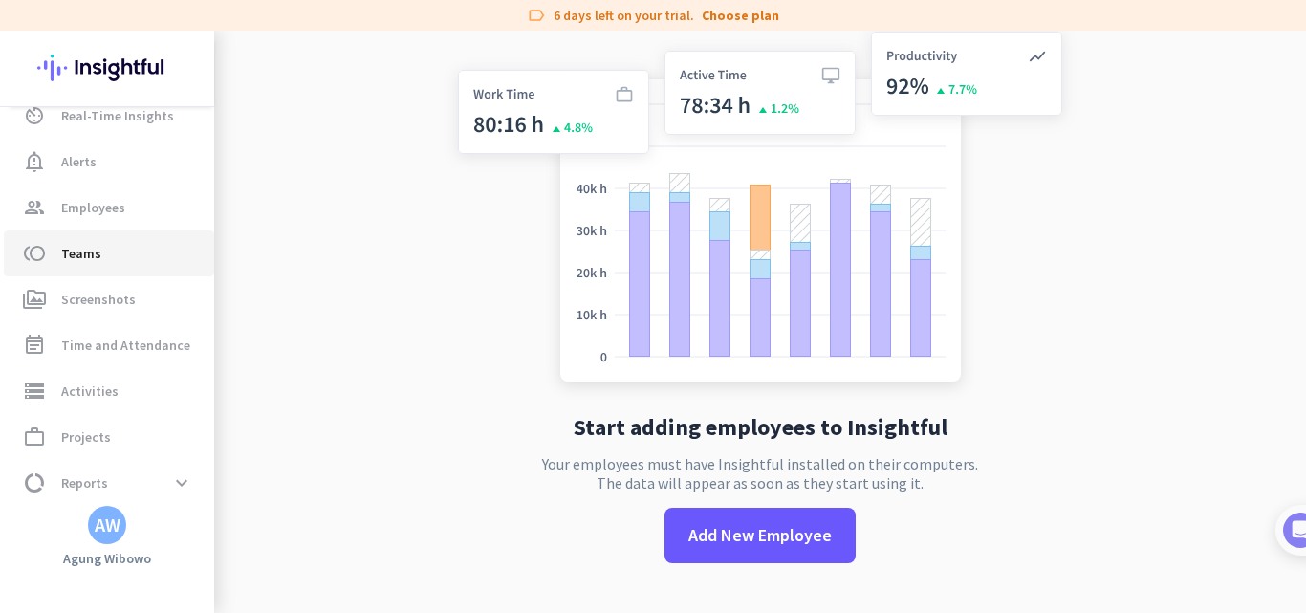
scroll to position [121, 0]
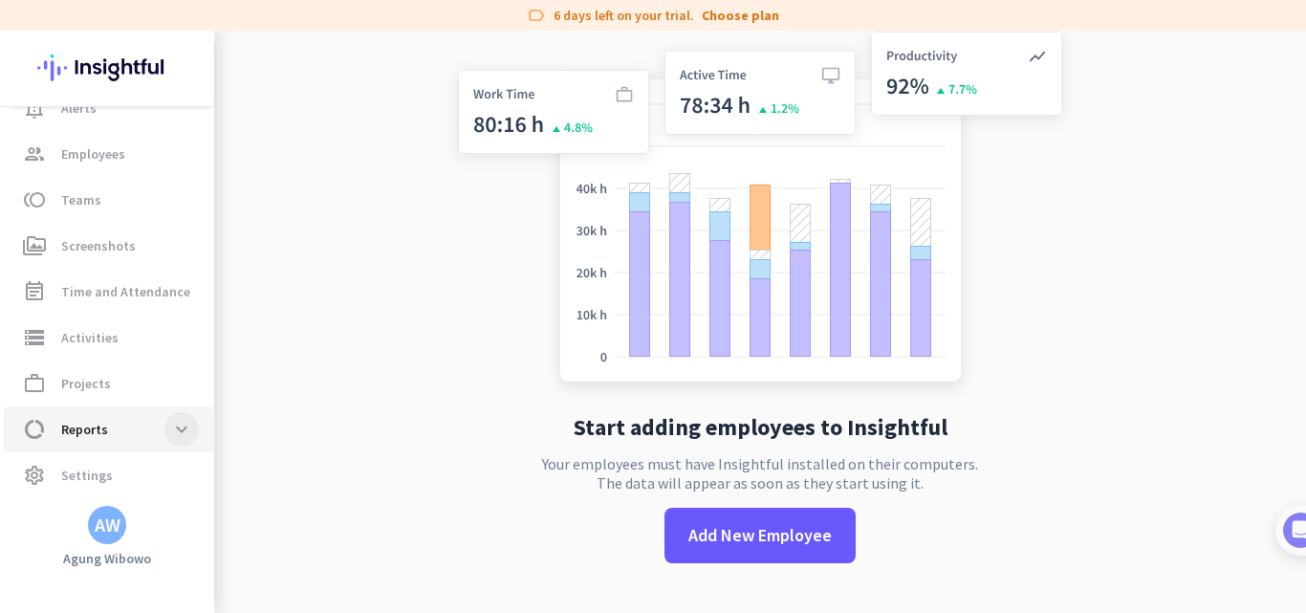
click at [188, 428] on span at bounding box center [181, 429] width 34 height 34
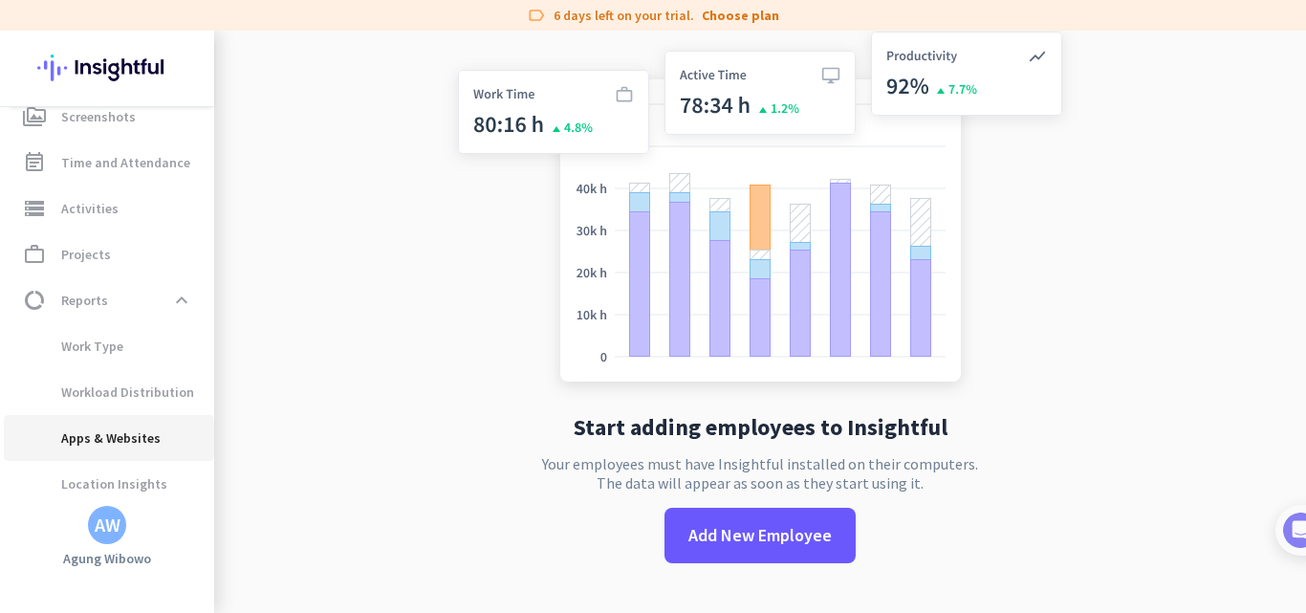
scroll to position [252, 0]
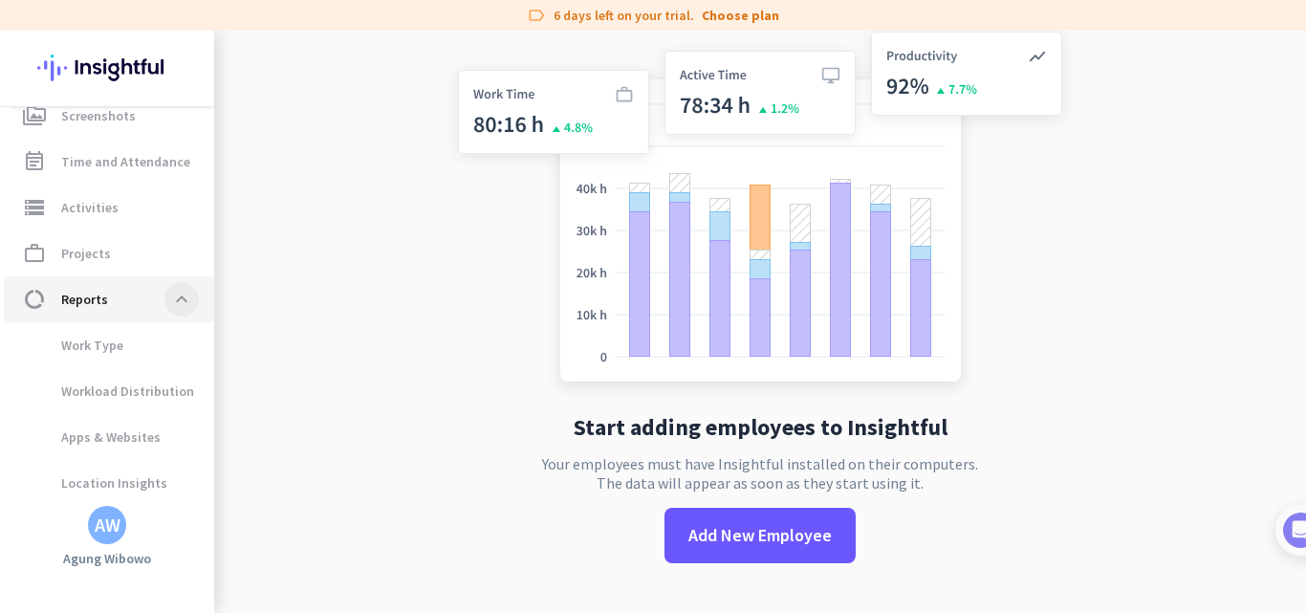
click at [181, 302] on span at bounding box center [181, 299] width 34 height 34
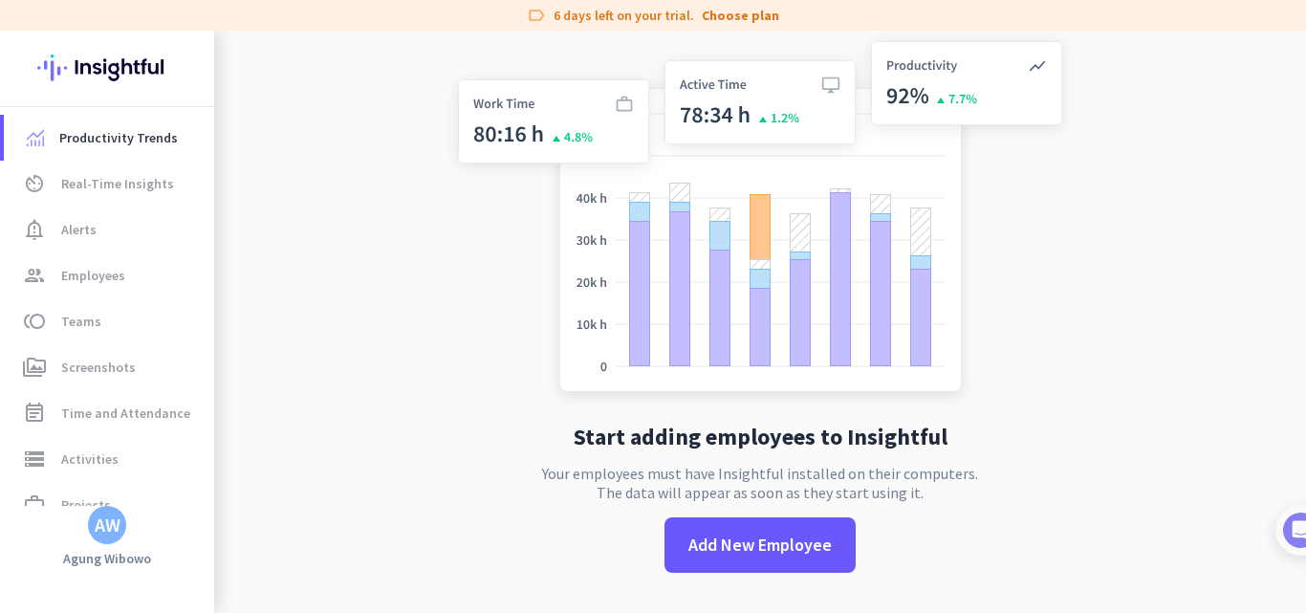
scroll to position [31, 0]
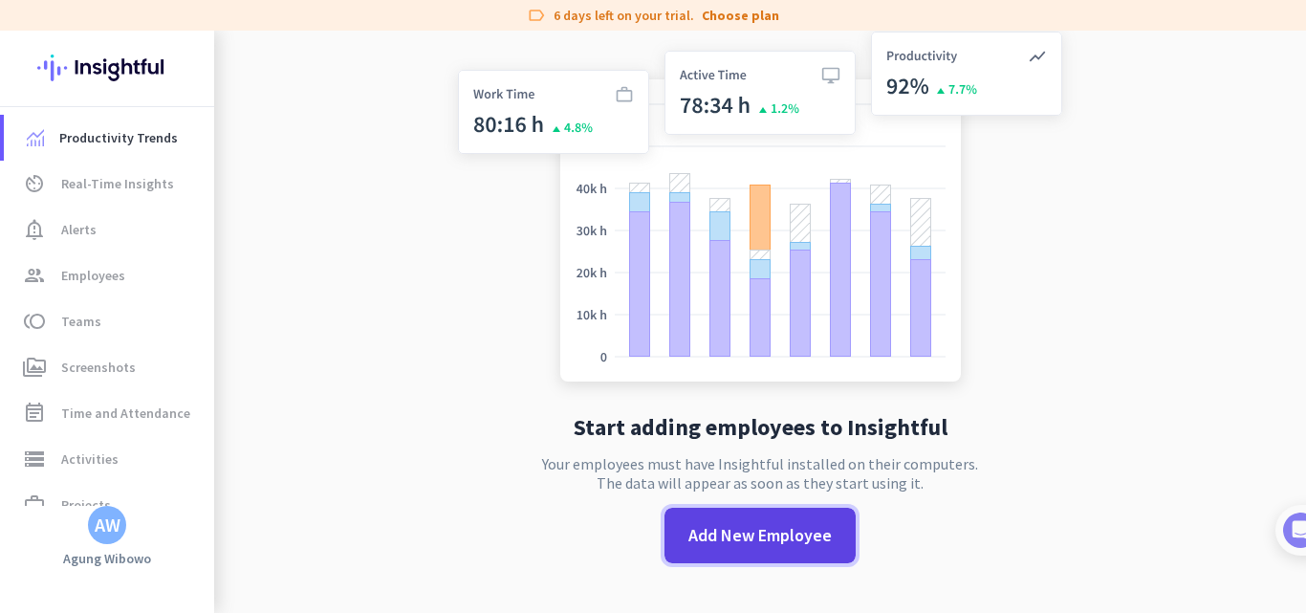
click at [731, 525] on span "Add New Employee" at bounding box center [760, 535] width 143 height 25
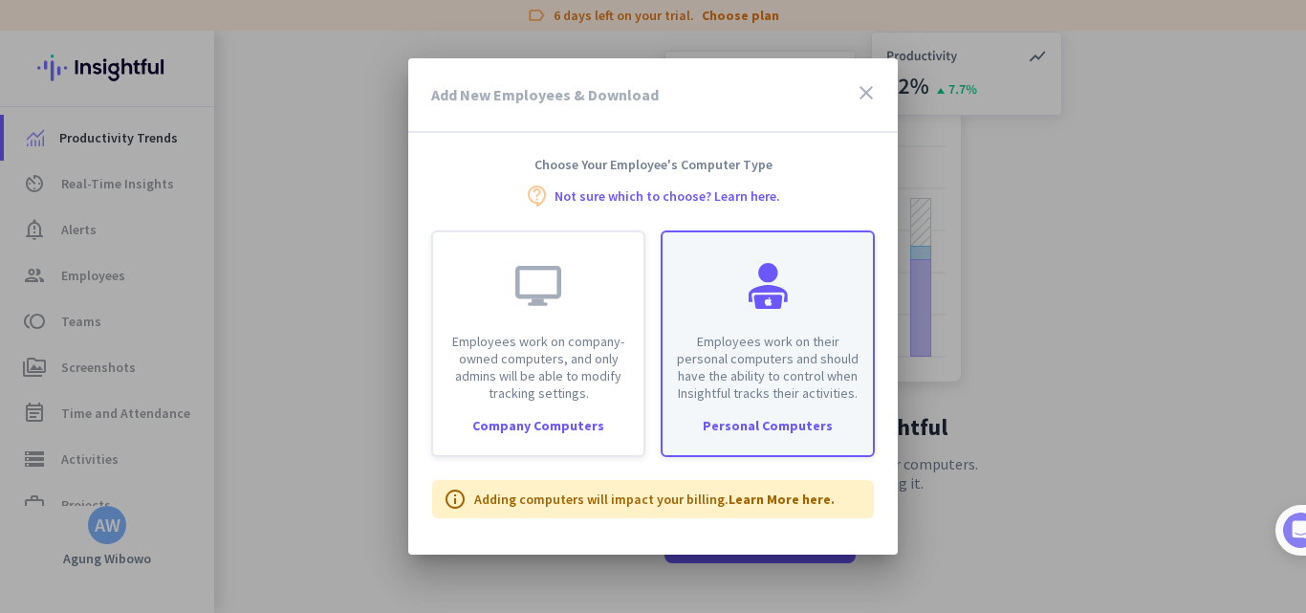
click at [738, 303] on div "Employees work on their personal computers and should have the ability to contr…" at bounding box center [768, 316] width 210 height 169
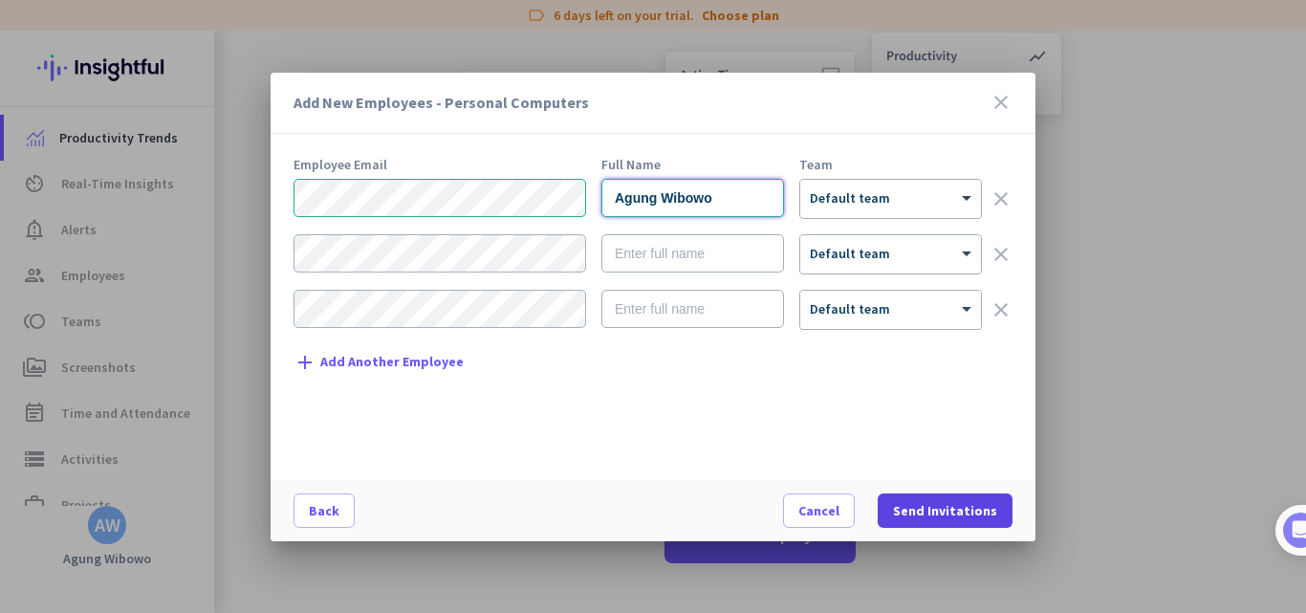
type input "Agung Wibowo"
click at [970, 510] on span "Send Invitations" at bounding box center [945, 510] width 104 height 19
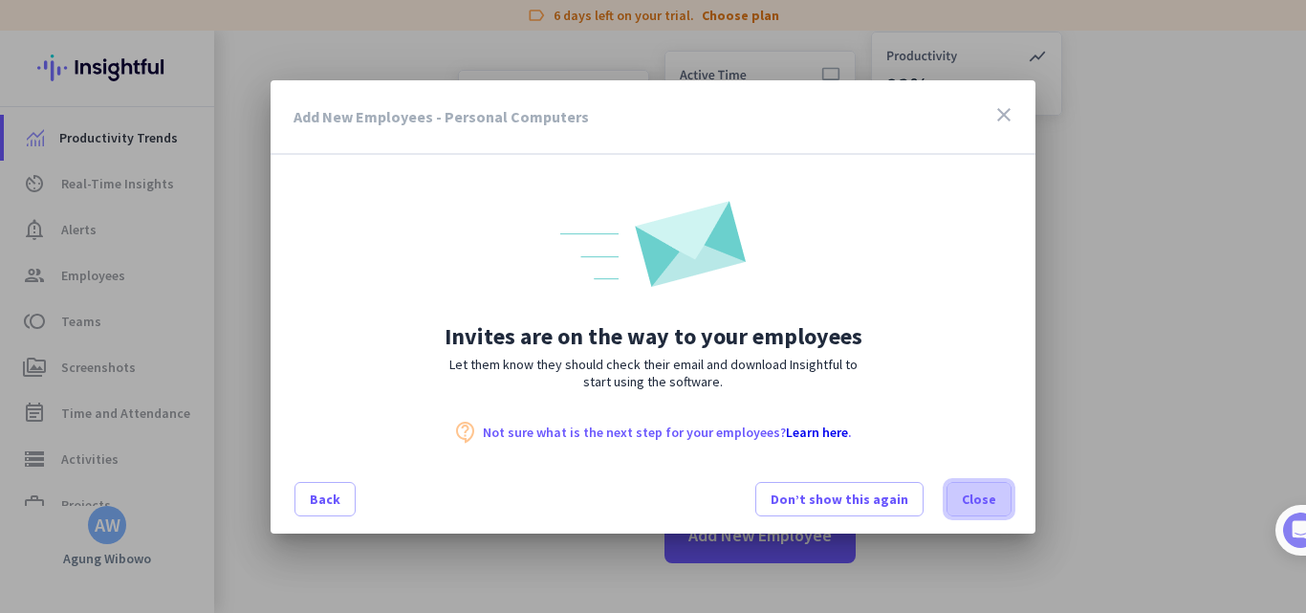
click at [974, 503] on span "Close" at bounding box center [979, 499] width 34 height 19
